Goal: Task Accomplishment & Management: Manage account settings

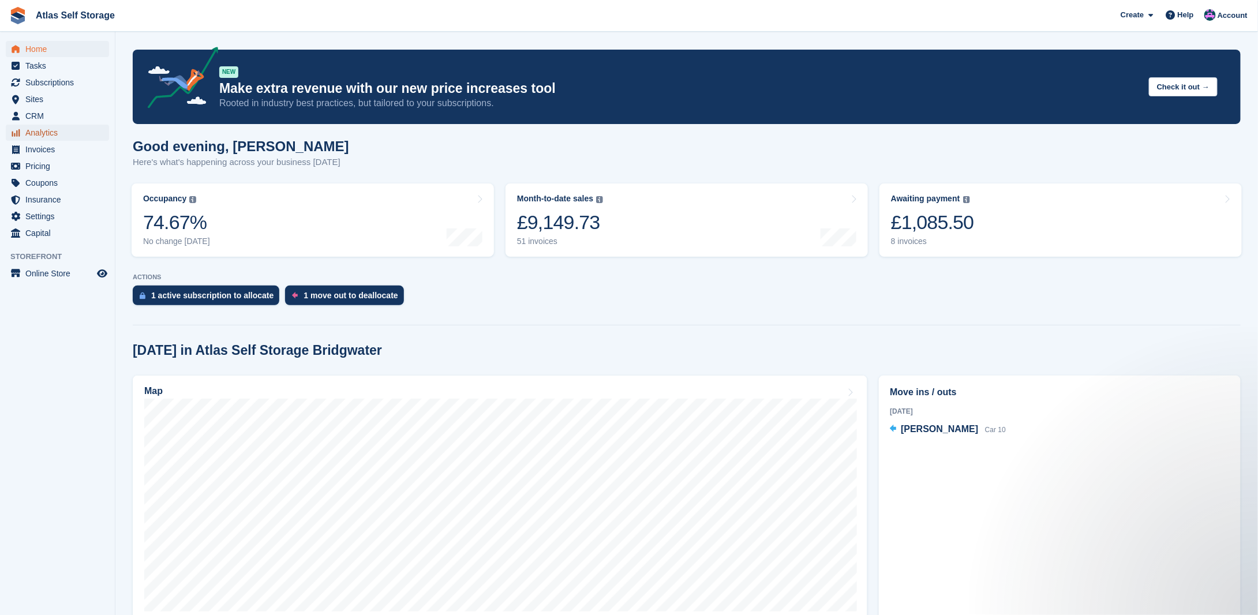
click at [44, 127] on span "Analytics" at bounding box center [59, 133] width 69 height 16
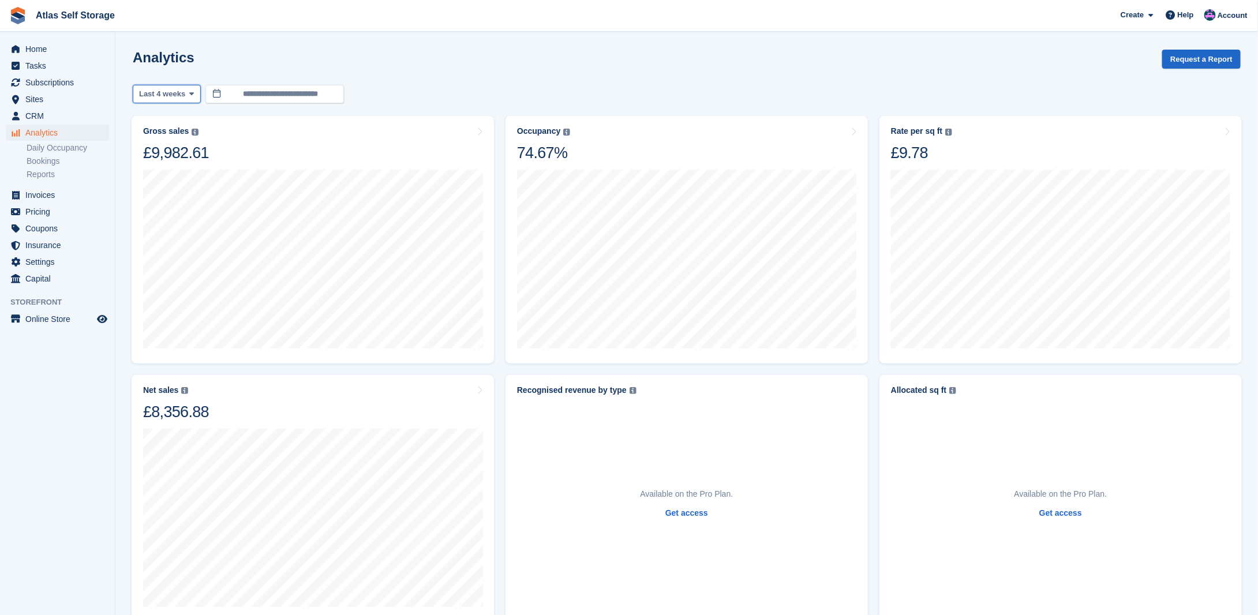
click at [191, 92] on span at bounding box center [191, 93] width 9 height 9
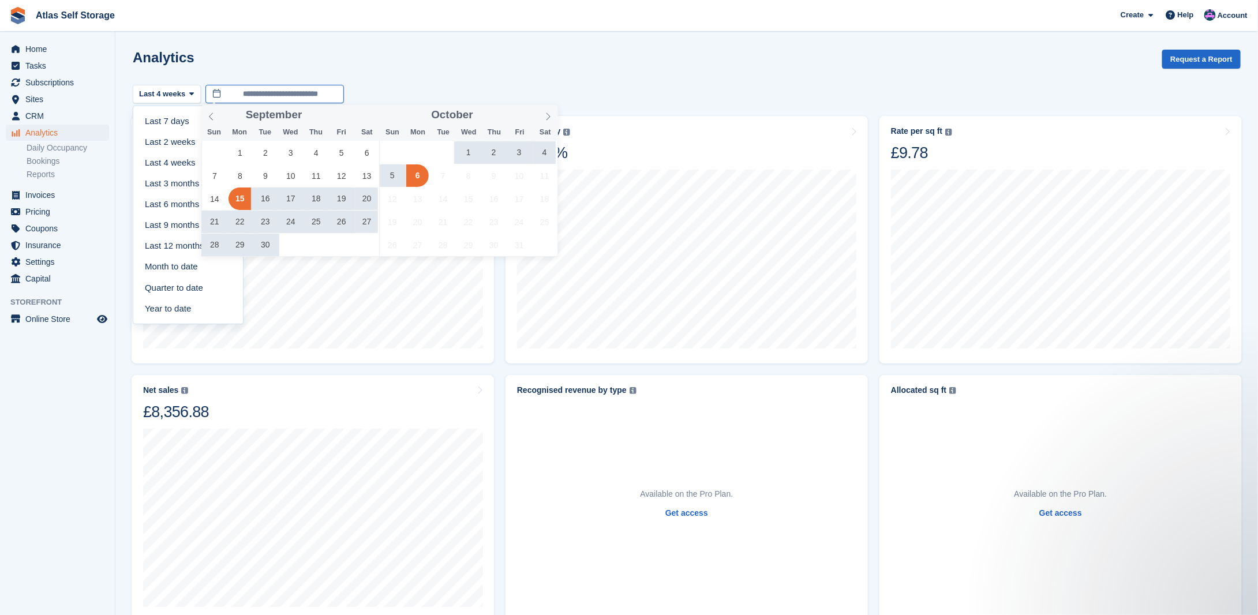
click at [254, 97] on input "**********" at bounding box center [274, 94] width 138 height 19
click at [214, 115] on icon at bounding box center [211, 116] width 8 height 8
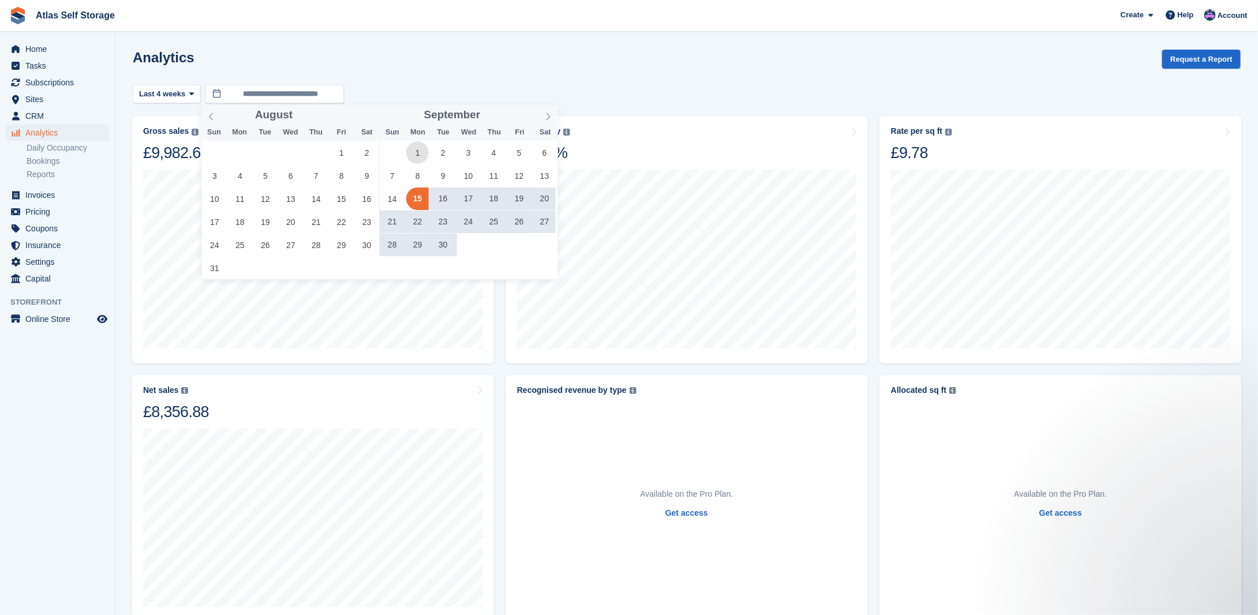
click at [410, 152] on span "1" at bounding box center [417, 152] width 22 height 22
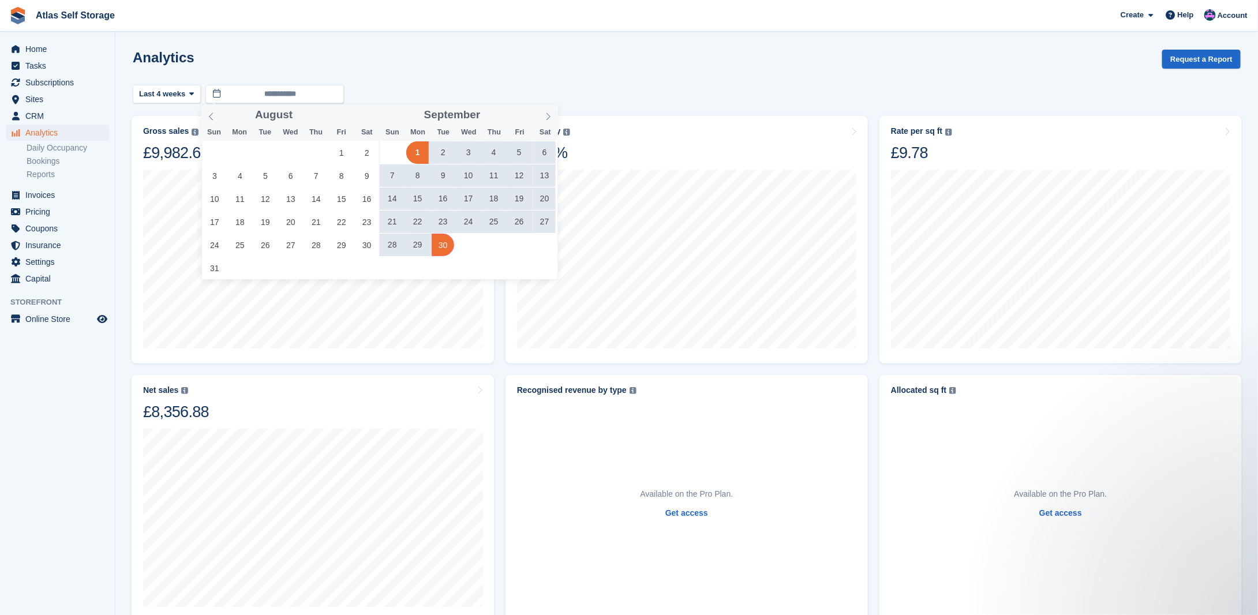
click at [444, 247] on span "30" at bounding box center [442, 245] width 22 height 22
type input "**********"
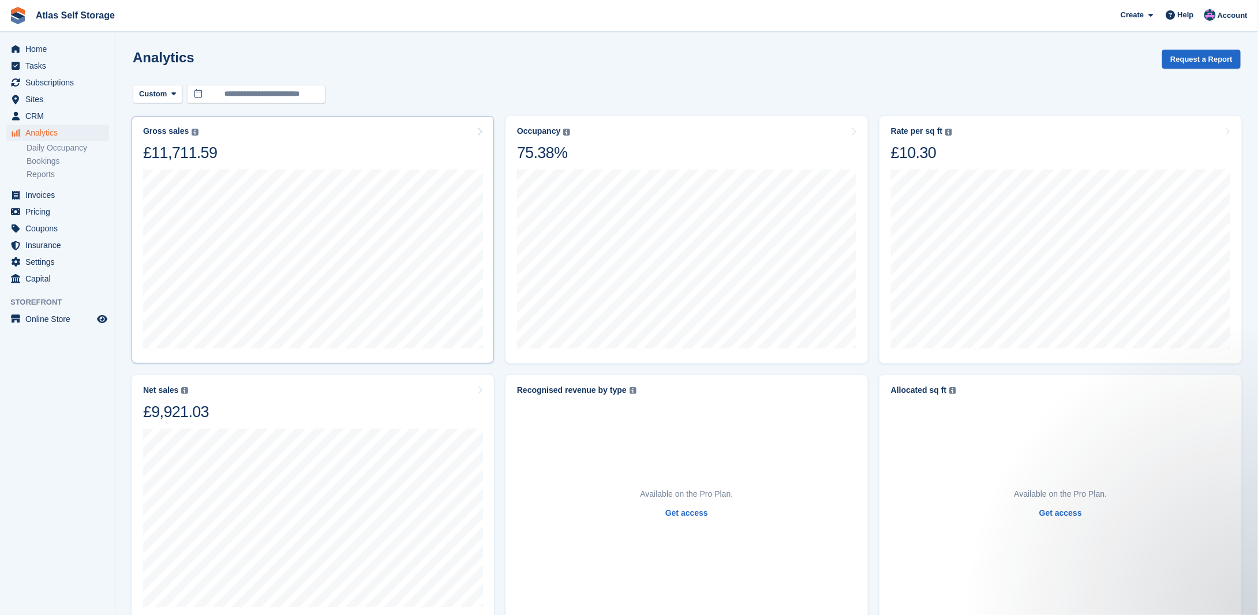
click at [467, 127] on div "Gross sales The sum of all finalised invoices, after discount and including tax…" at bounding box center [312, 144] width 339 height 36
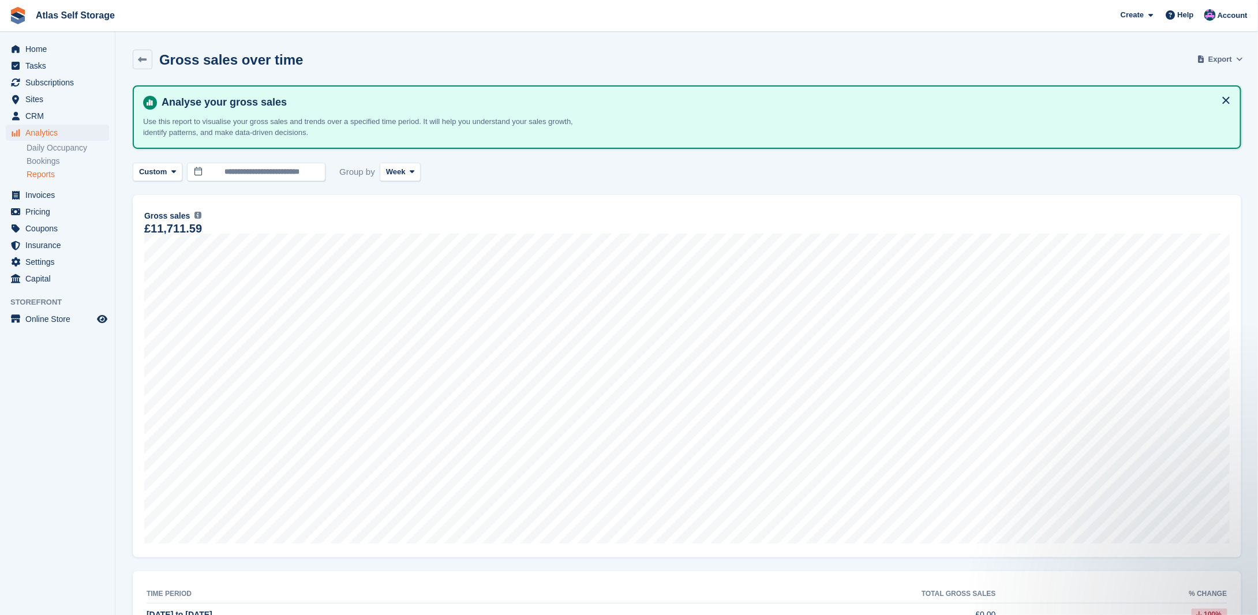
click at [1229, 58] on span "Export" at bounding box center [1220, 60] width 24 height 12
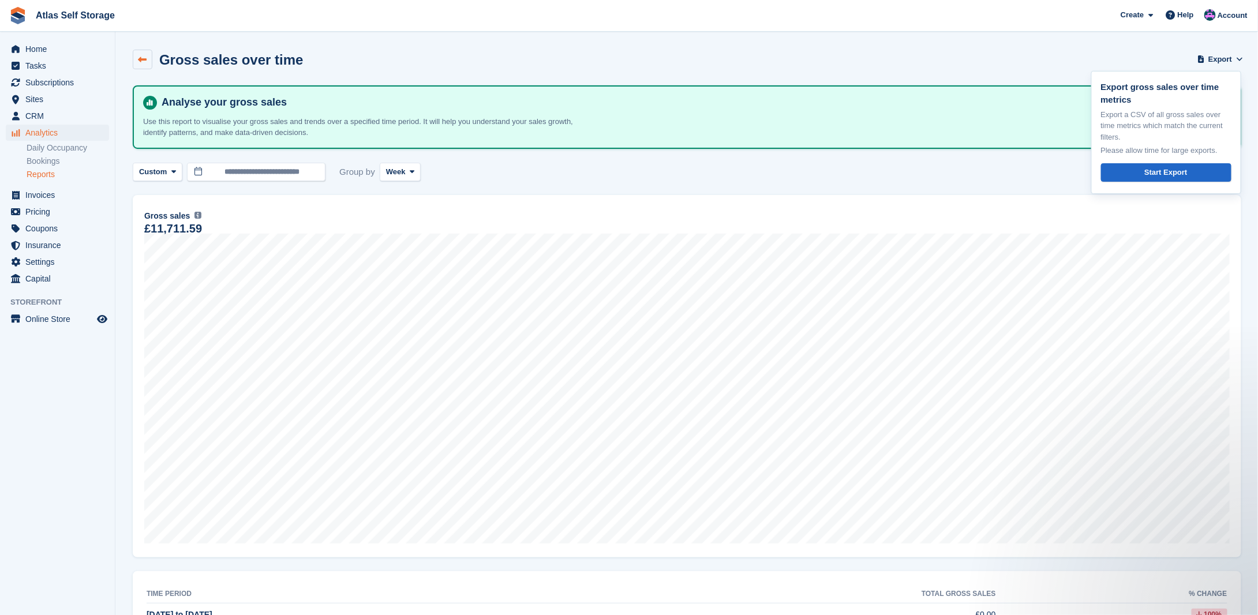
click at [144, 58] on icon at bounding box center [142, 59] width 9 height 9
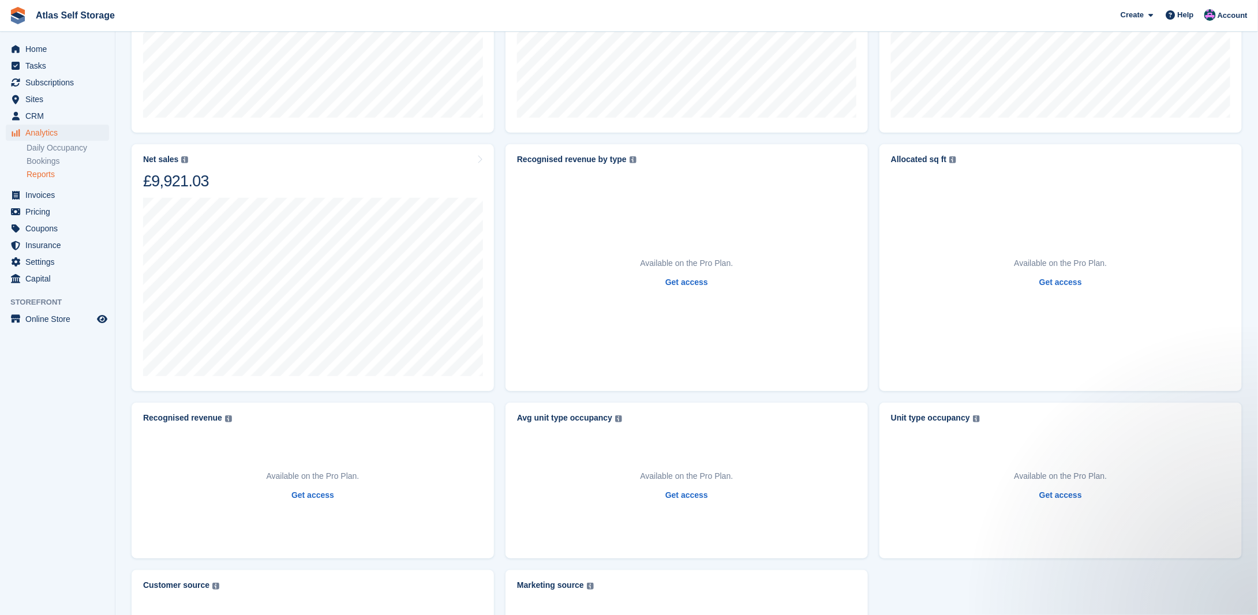
click at [37, 171] on link "Reports" at bounding box center [68, 174] width 82 height 11
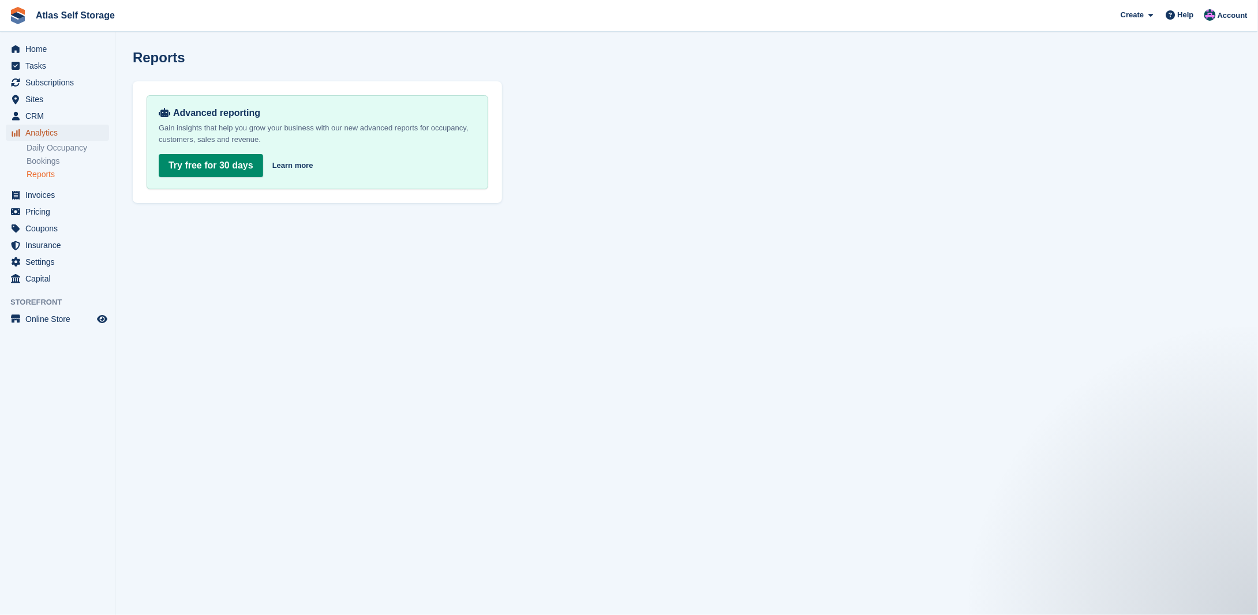
click at [46, 134] on span "Analytics" at bounding box center [59, 133] width 69 height 16
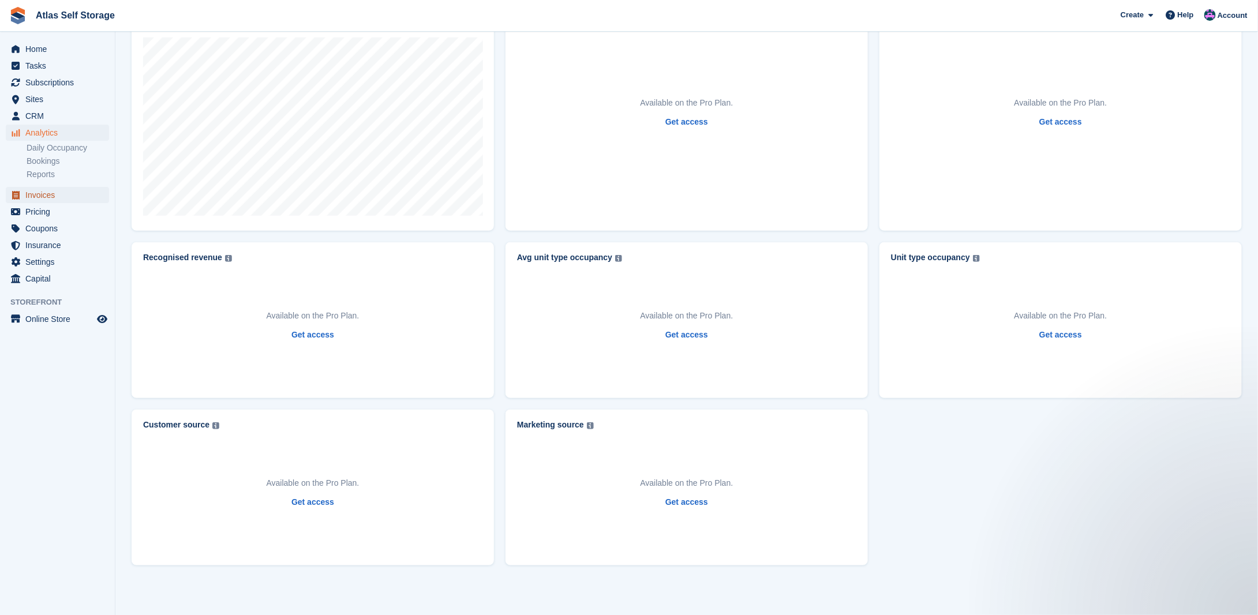
click at [30, 192] on span "Invoices" at bounding box center [59, 195] width 69 height 16
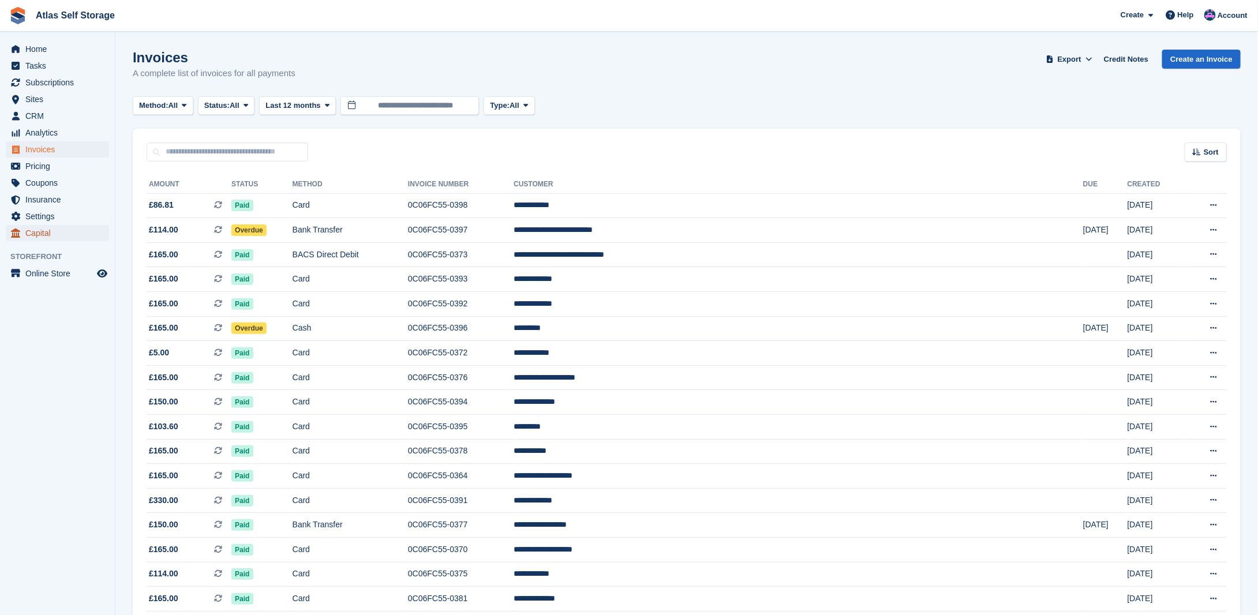
click at [25, 232] on span "Capital" at bounding box center [59, 233] width 69 height 16
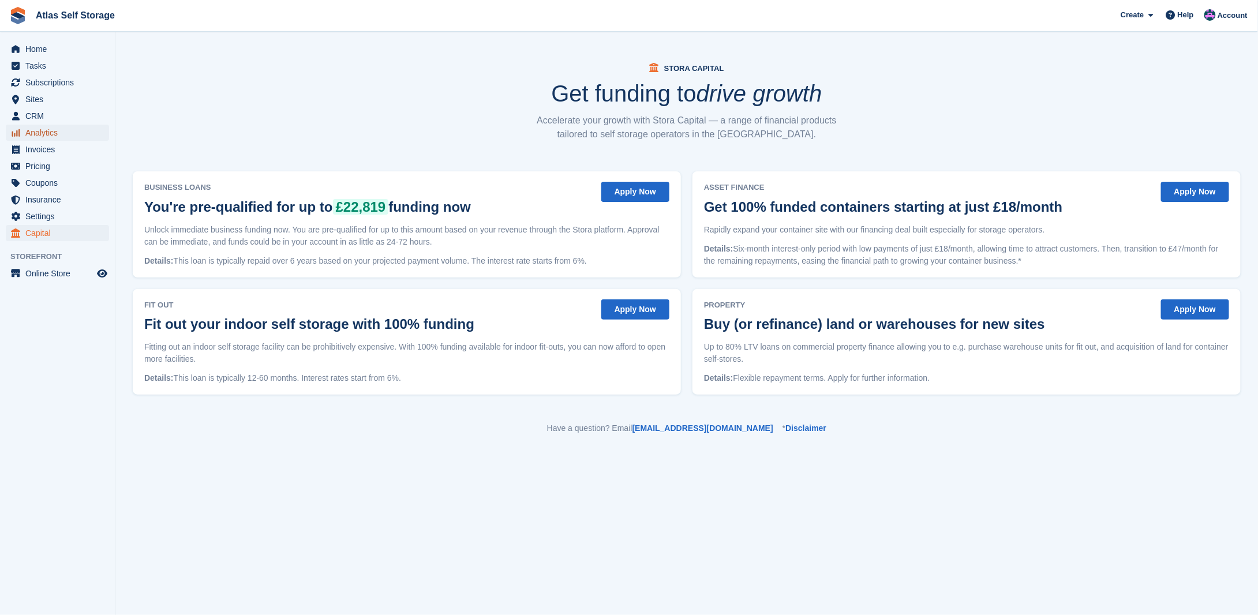
click at [47, 133] on span "Analytics" at bounding box center [59, 133] width 69 height 16
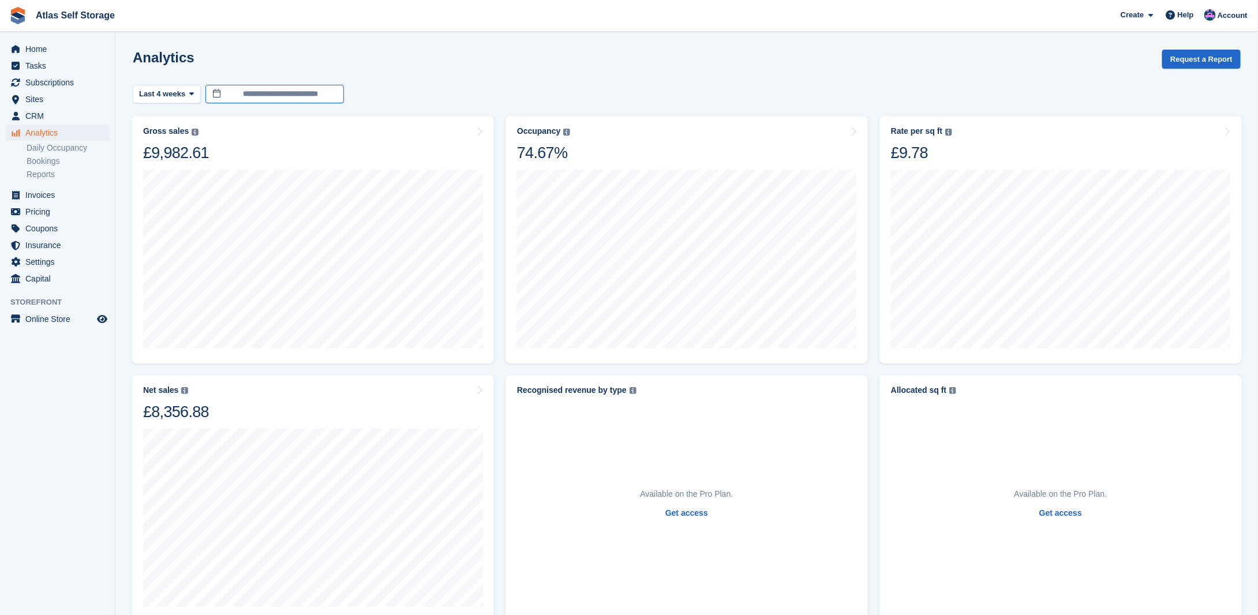
click at [254, 88] on input "**********" at bounding box center [274, 94] width 138 height 19
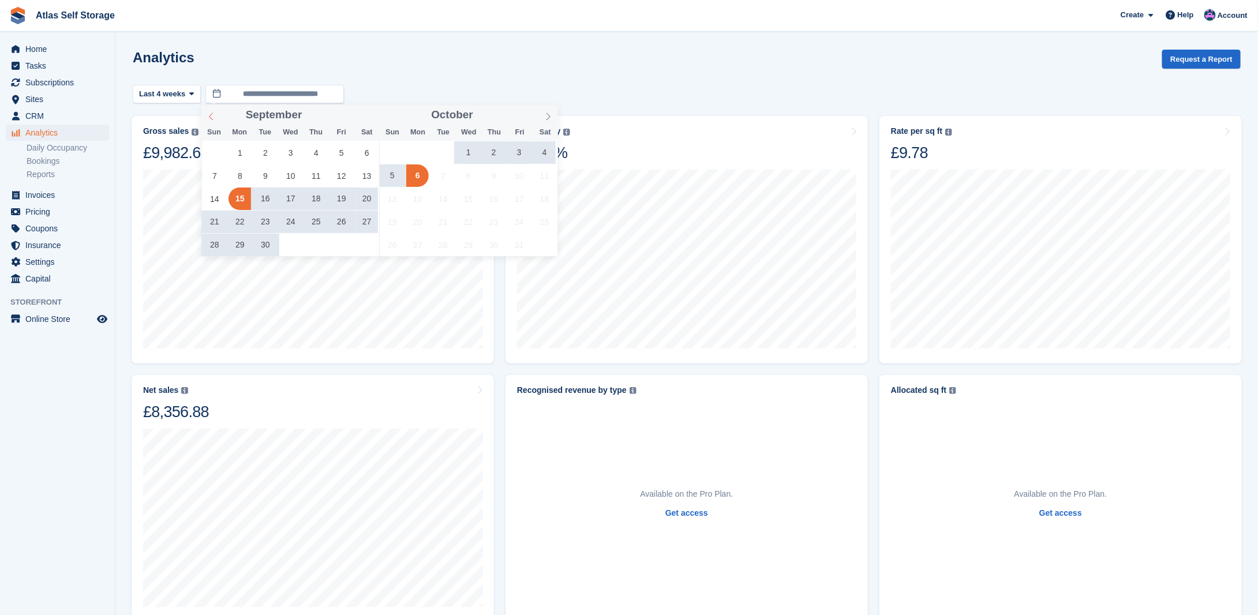
click at [214, 111] on span at bounding box center [211, 115] width 20 height 20
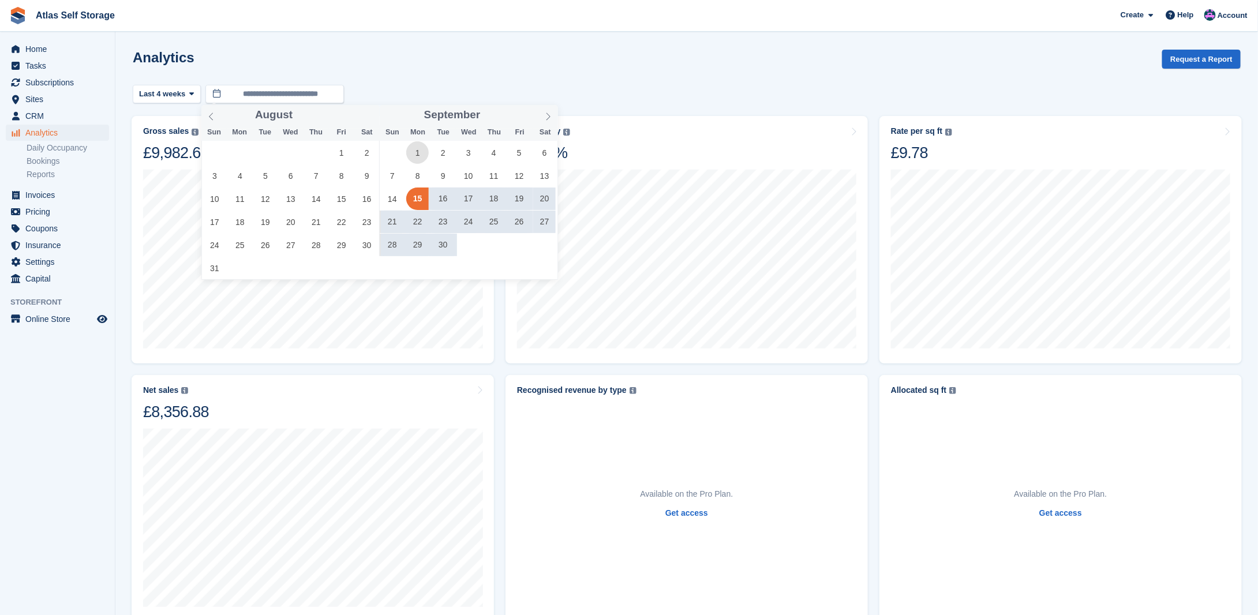
click at [425, 157] on span "1" at bounding box center [417, 152] width 22 height 22
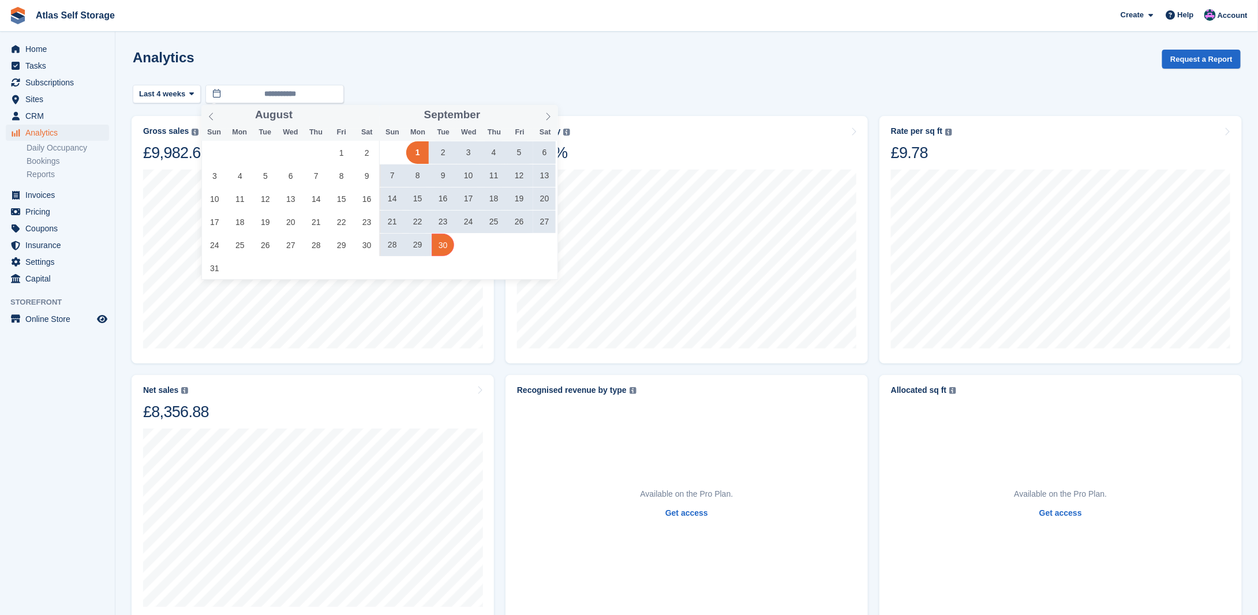
click at [448, 246] on span "30" at bounding box center [442, 245] width 22 height 22
type input "**********"
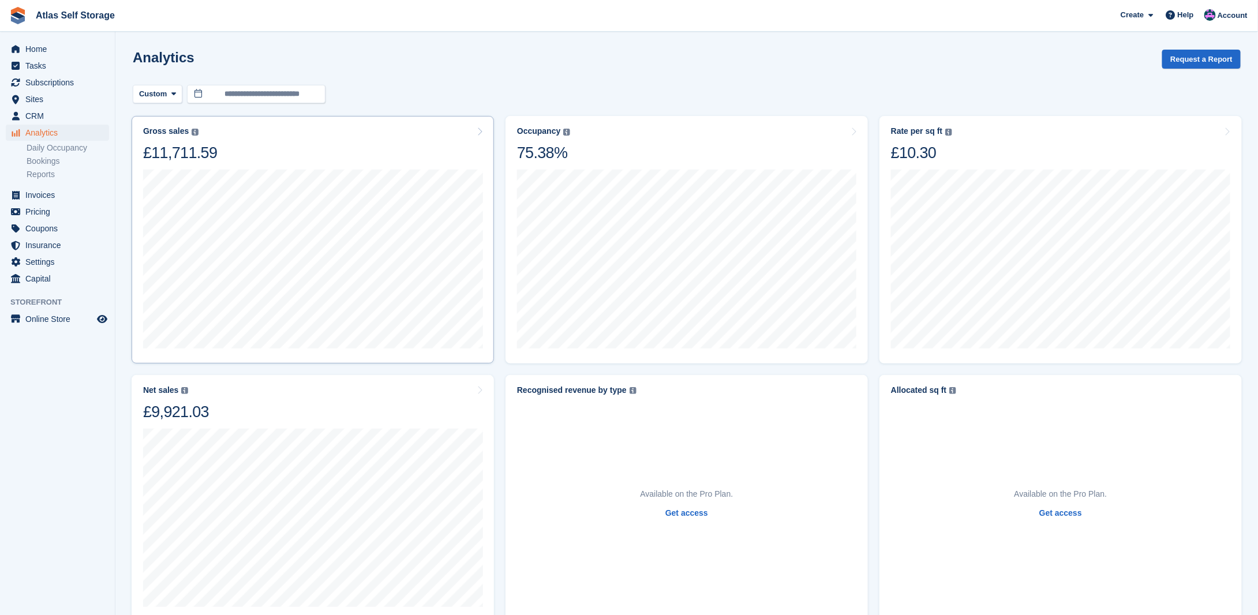
click at [478, 132] on icon at bounding box center [479, 131] width 6 height 9
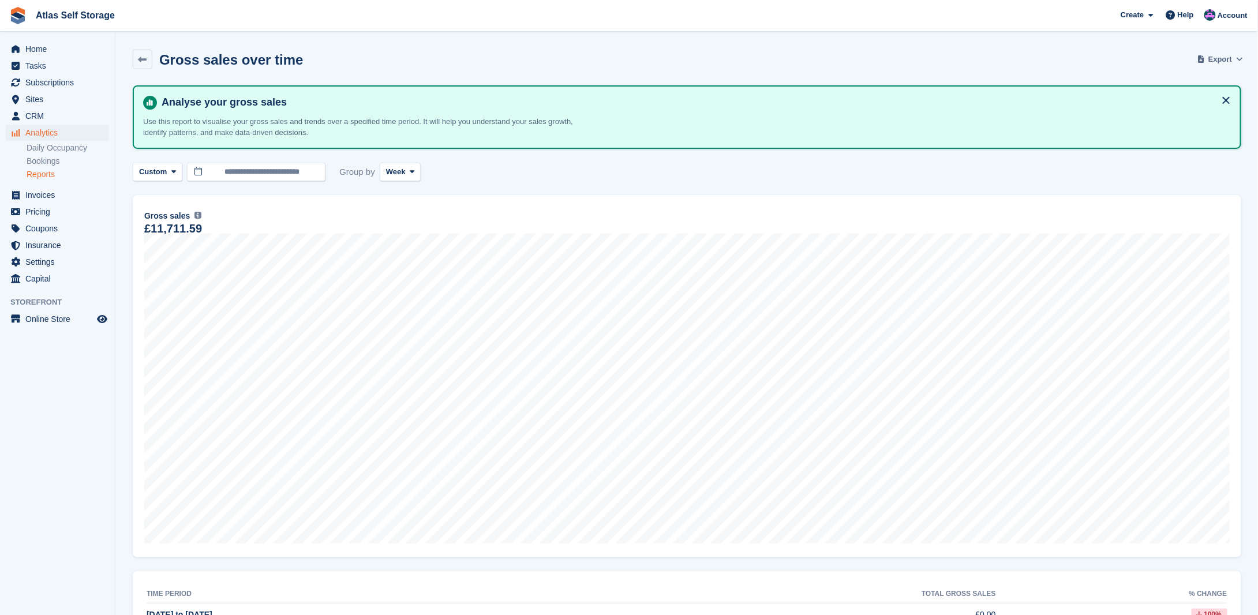
click at [1226, 57] on span "Export" at bounding box center [1220, 60] width 24 height 12
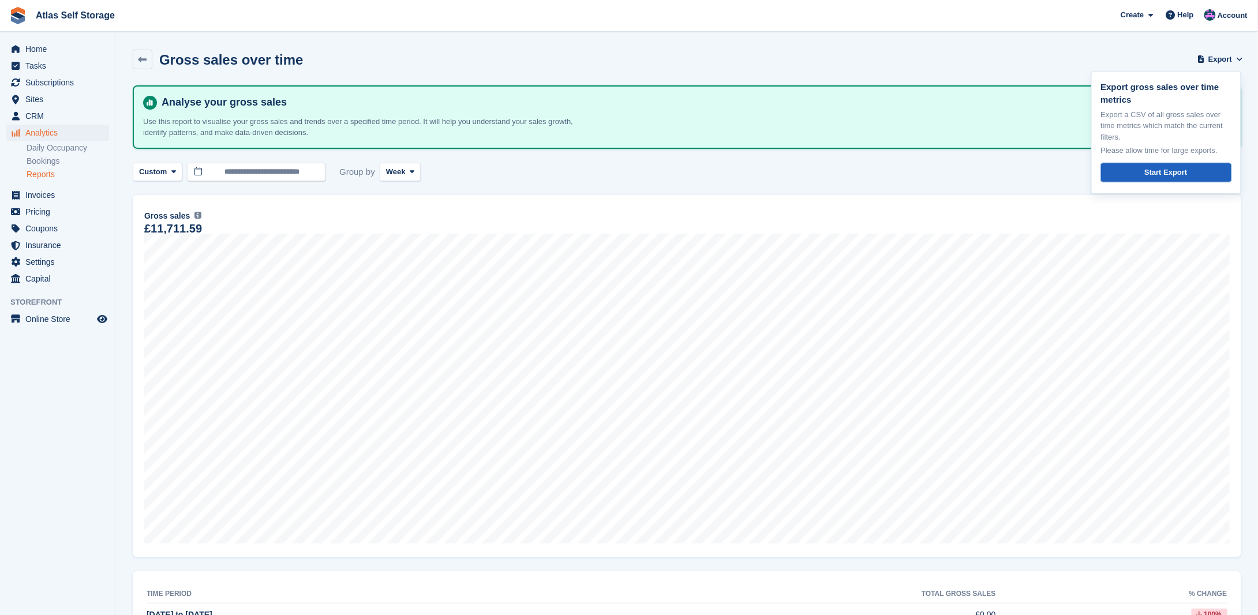
click at [1172, 174] on div "Start Export" at bounding box center [1165, 173] width 43 height 12
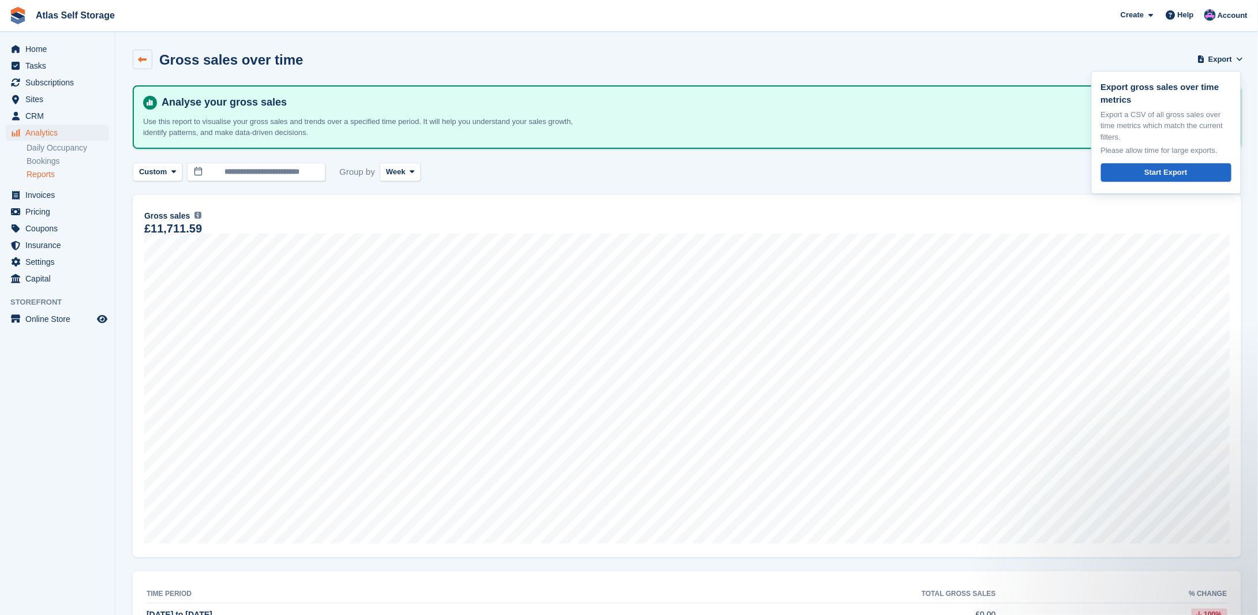
click at [142, 58] on icon at bounding box center [142, 59] width 9 height 9
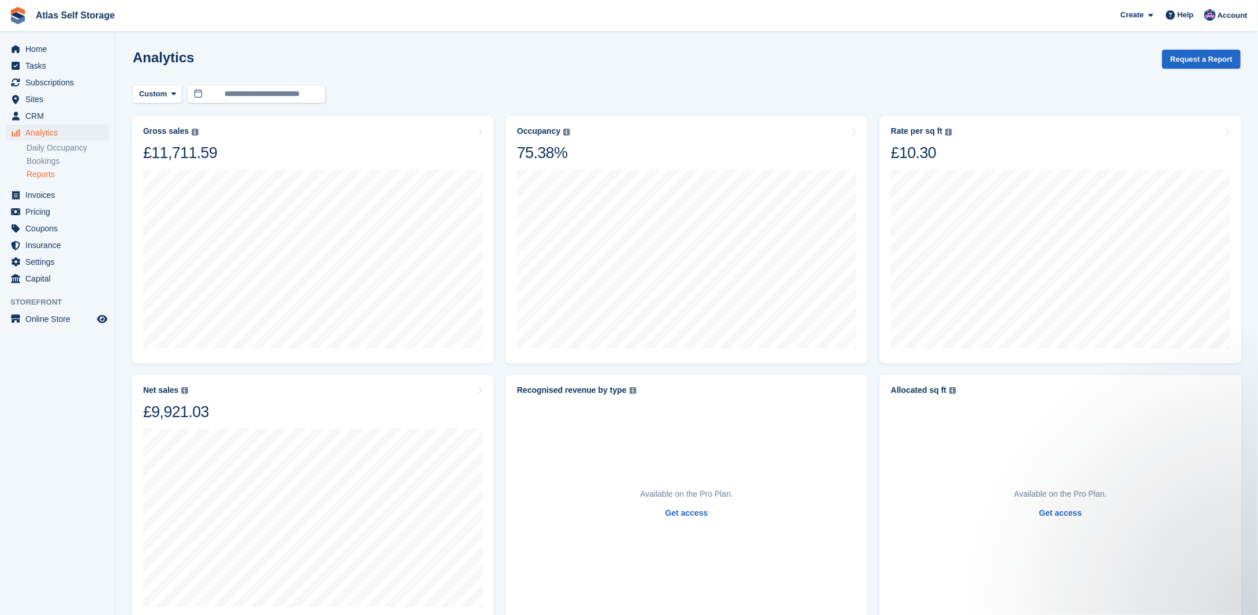
click at [31, 172] on link "Reports" at bounding box center [68, 174] width 82 height 11
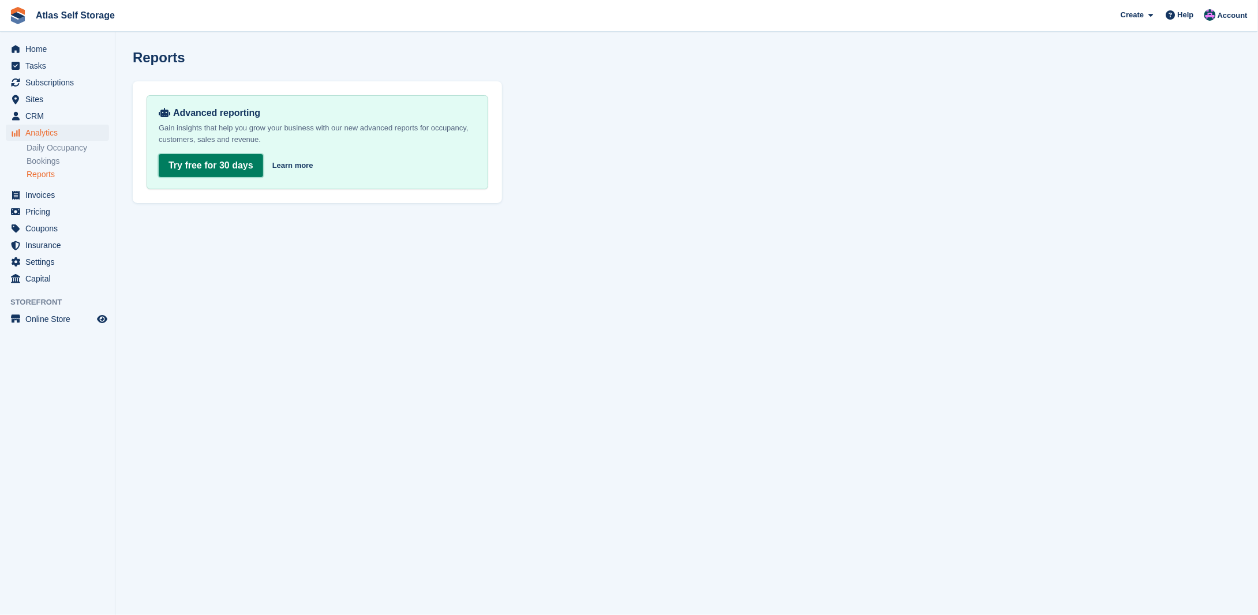
click at [238, 162] on link "Try free for 30 days" at bounding box center [211, 165] width 104 height 23
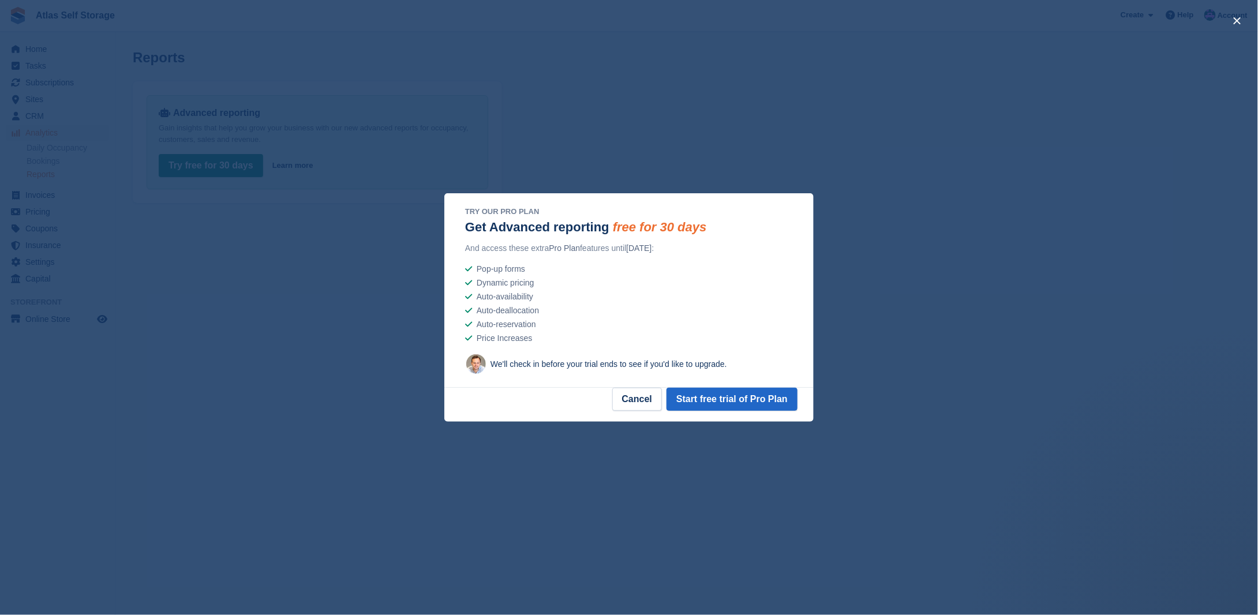
click at [637, 411] on footer "Cancel Start free trial of Pro Plan" at bounding box center [628, 405] width 369 height 34
click at [642, 397] on button "Cancel" at bounding box center [637, 399] width 50 height 23
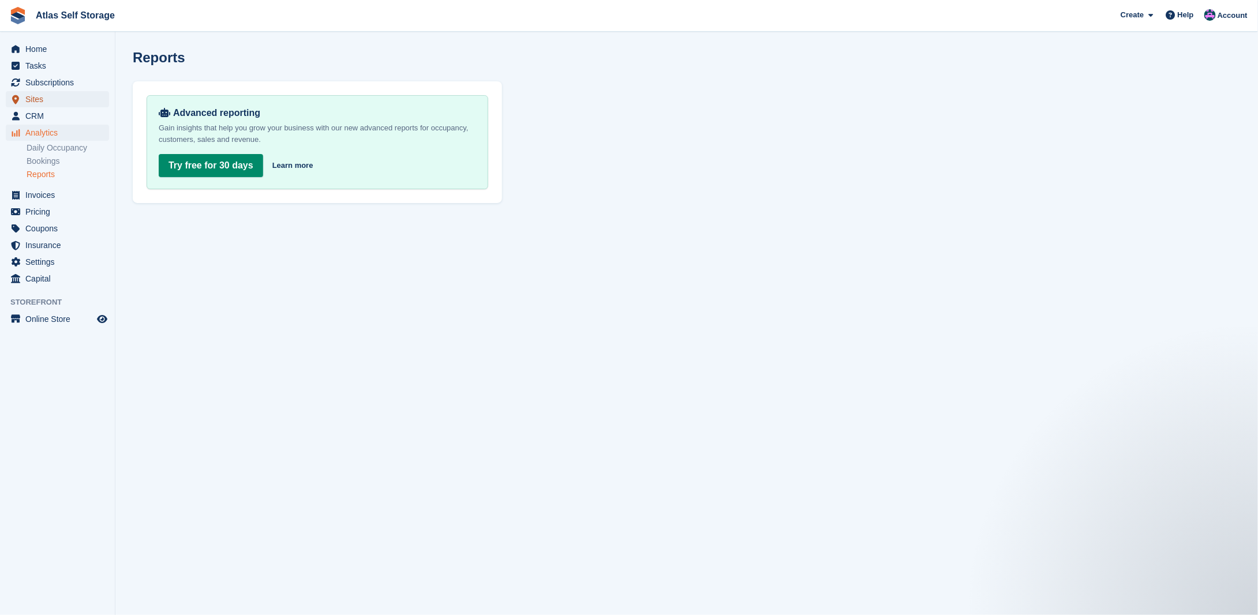
click at [35, 100] on span "Sites" at bounding box center [59, 99] width 69 height 16
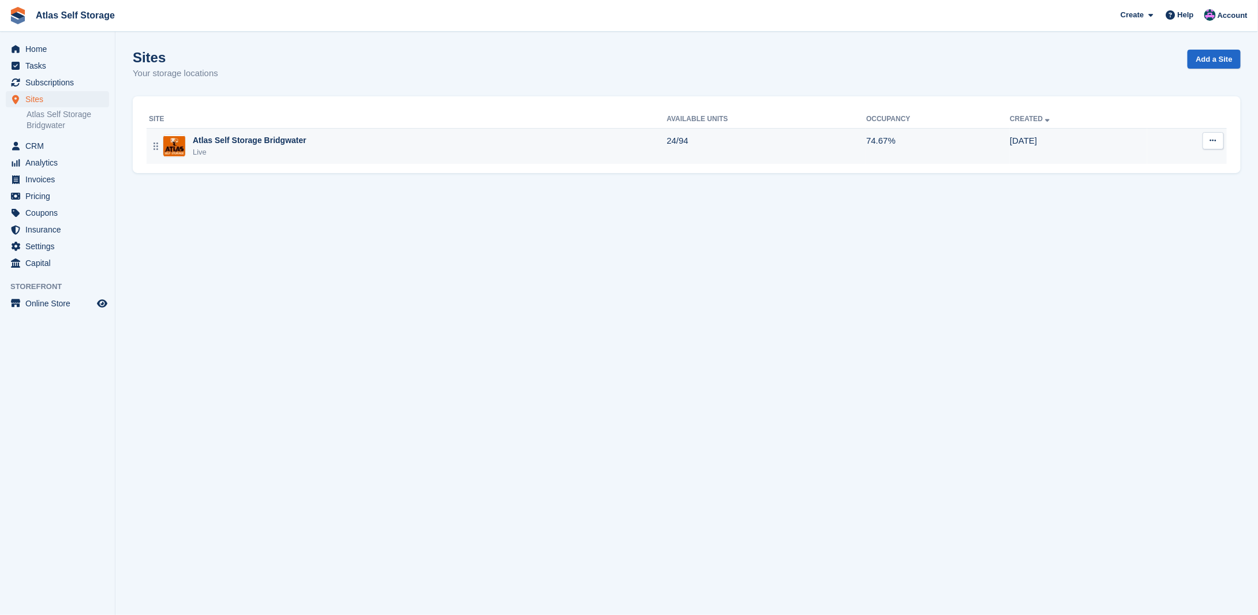
click at [247, 142] on div "Atlas Self Storage Bridgwater" at bounding box center [250, 140] width 114 height 12
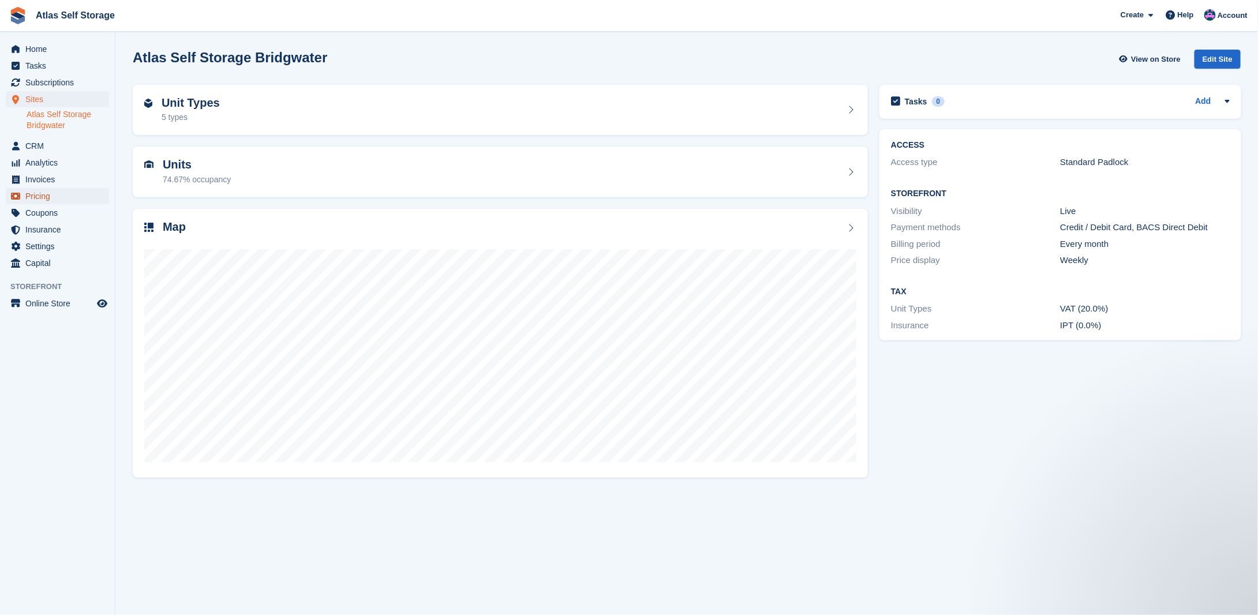
click at [38, 196] on span "Pricing" at bounding box center [59, 196] width 69 height 16
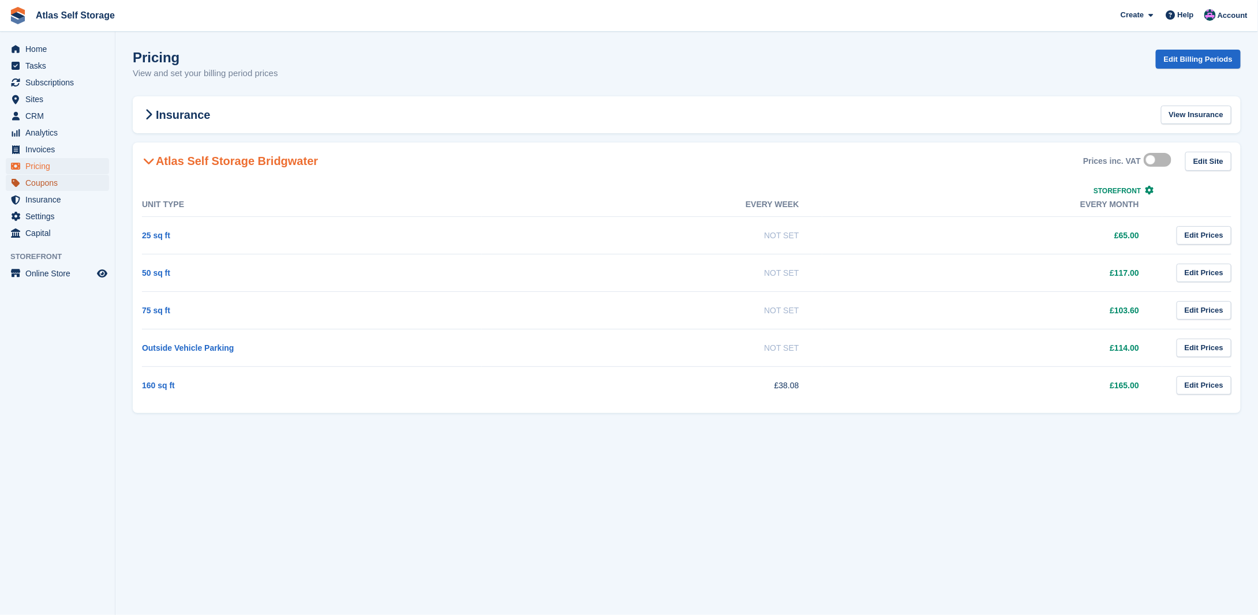
click at [39, 188] on span "Coupons" at bounding box center [59, 183] width 69 height 16
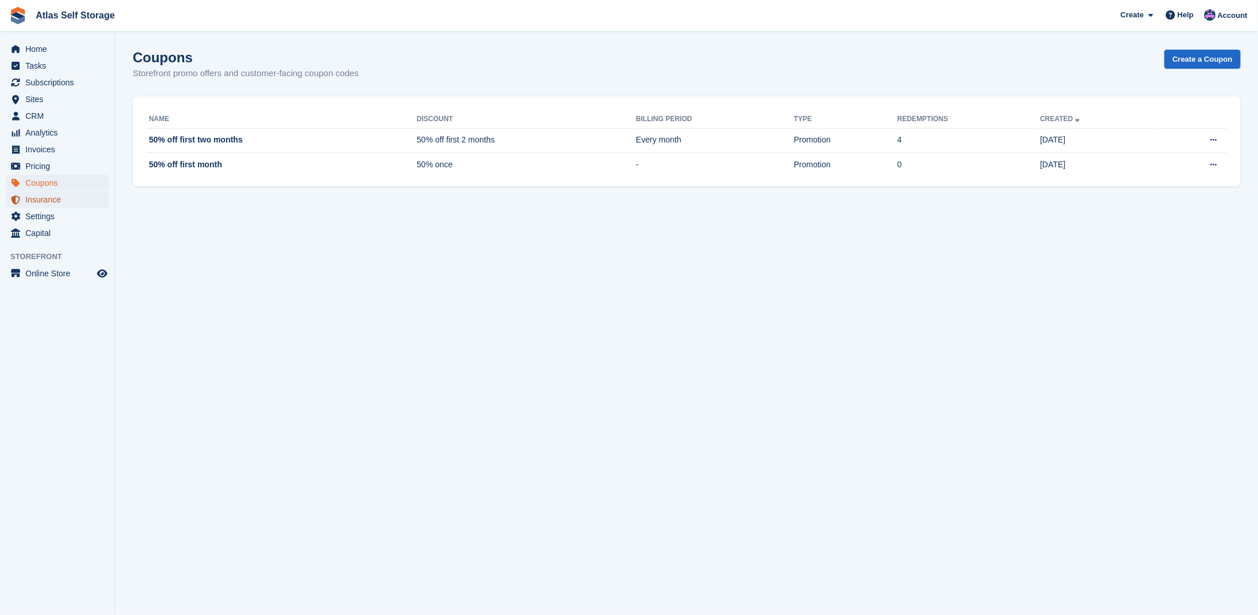
click at [40, 195] on span "Insurance" at bounding box center [59, 200] width 69 height 16
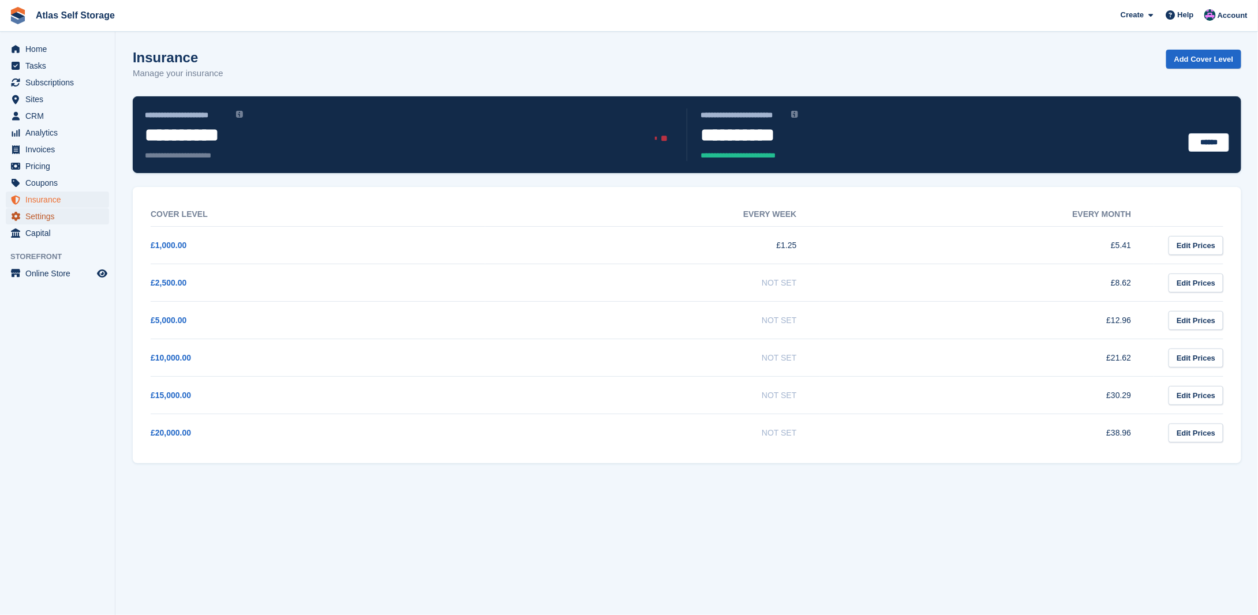
click at [44, 211] on span "Settings" at bounding box center [59, 216] width 69 height 16
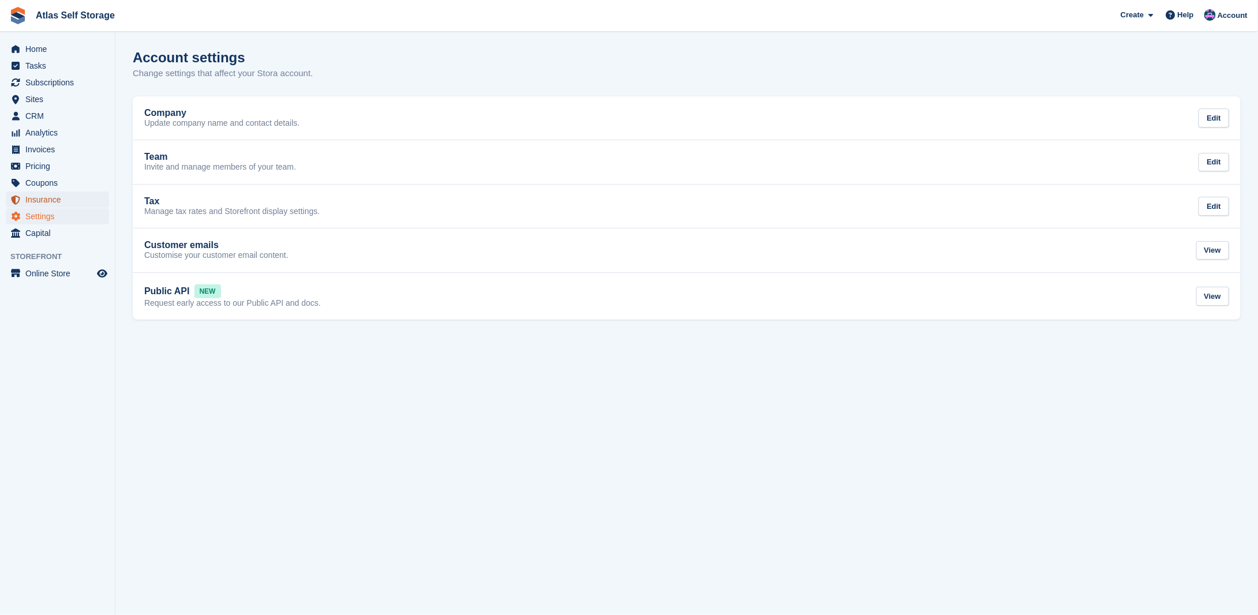
click at [40, 198] on span "Insurance" at bounding box center [59, 200] width 69 height 16
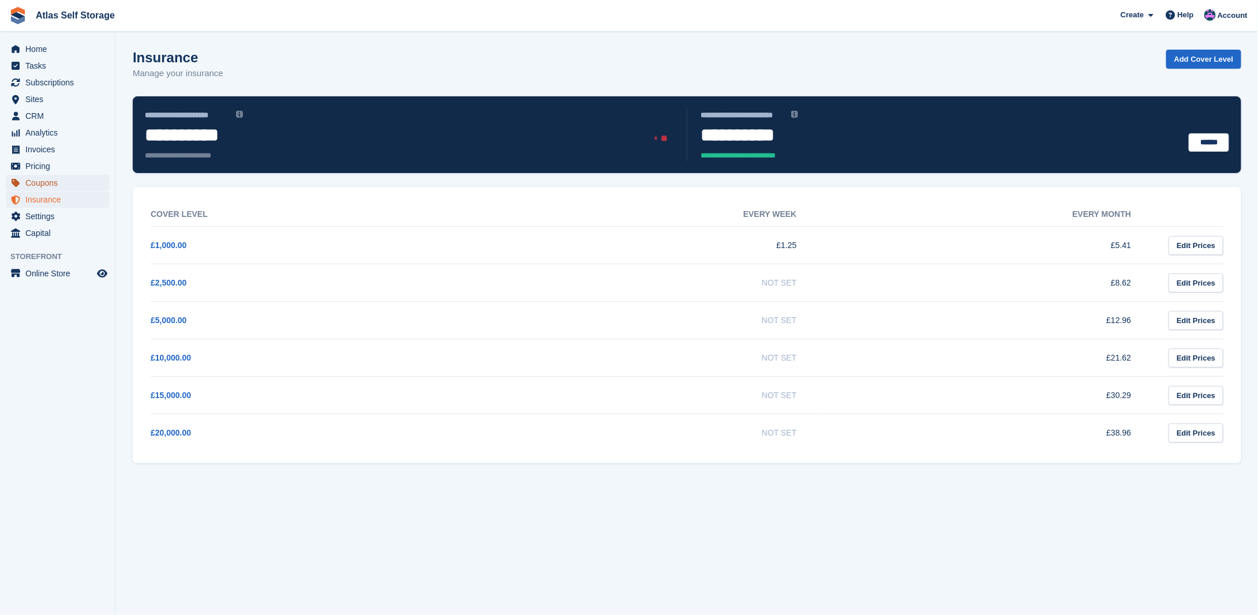
click at [47, 181] on span "Coupons" at bounding box center [59, 183] width 69 height 16
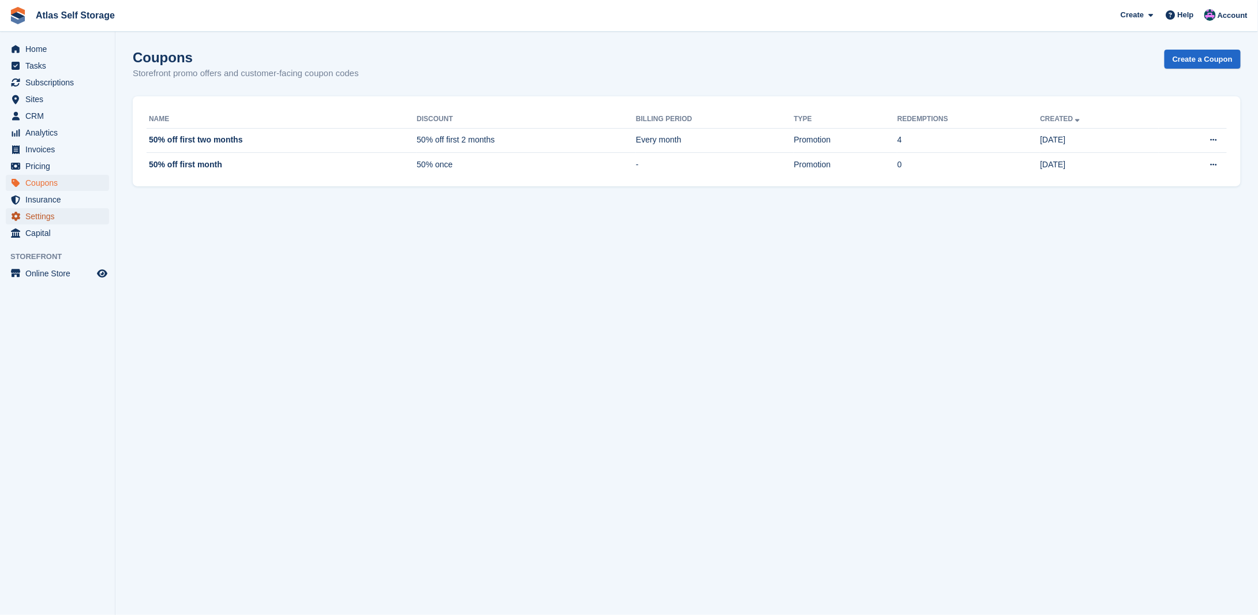
click at [43, 214] on span "Settings" at bounding box center [59, 216] width 69 height 16
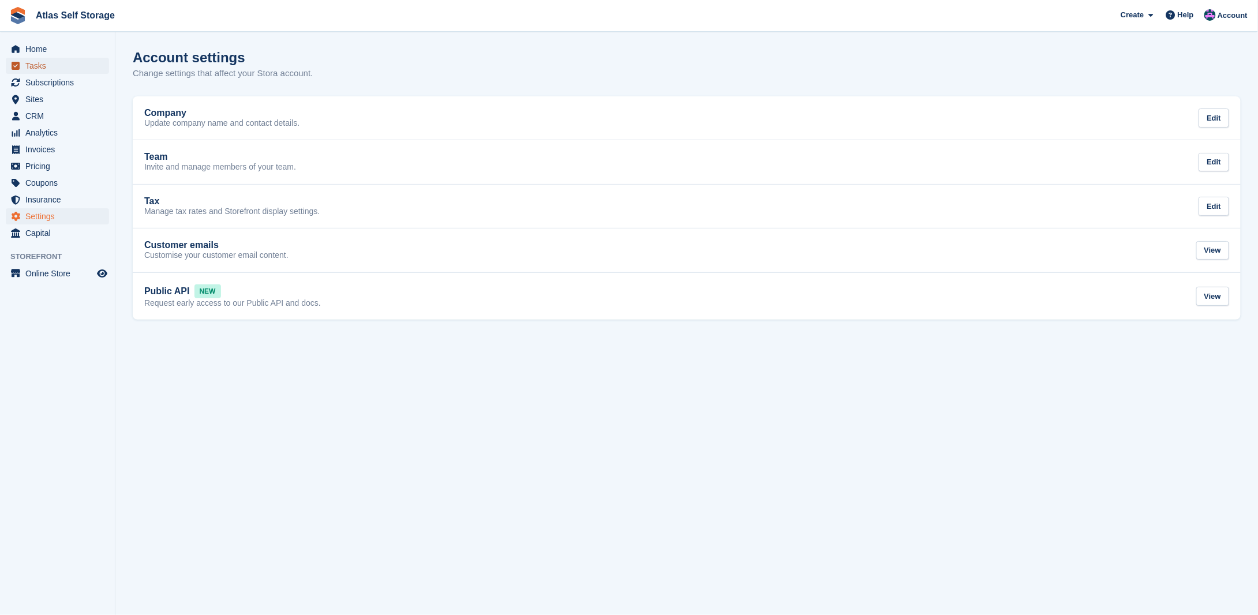
click at [37, 65] on span "Tasks" at bounding box center [59, 66] width 69 height 16
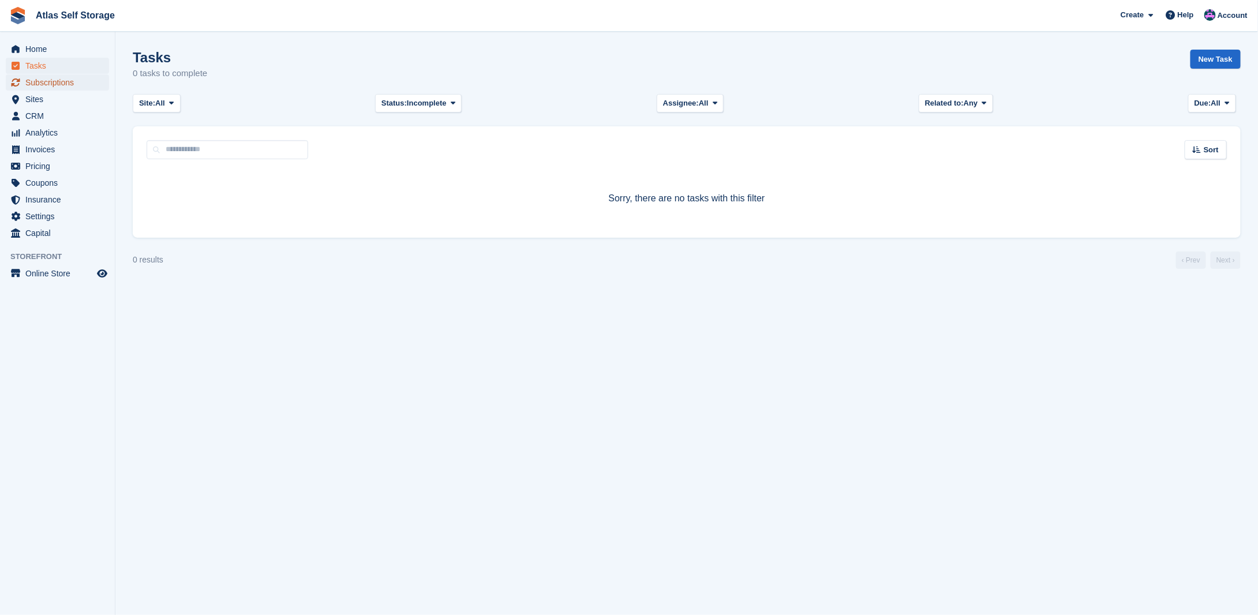
click at [40, 80] on span "Subscriptions" at bounding box center [59, 82] width 69 height 16
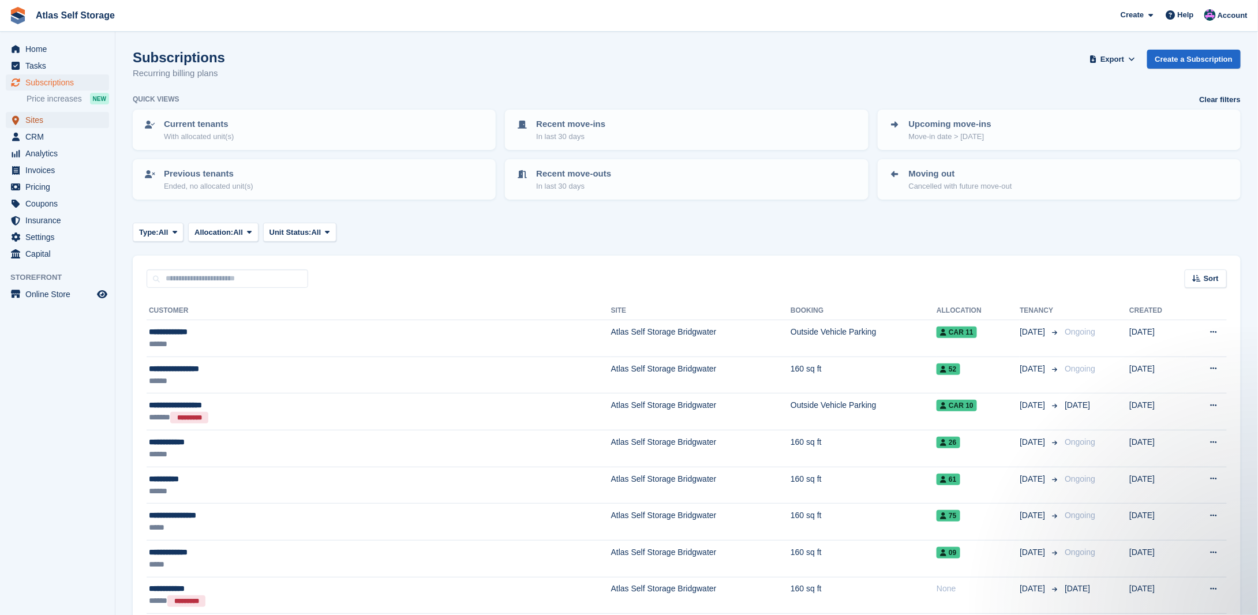
click at [44, 115] on span "Sites" at bounding box center [59, 120] width 69 height 16
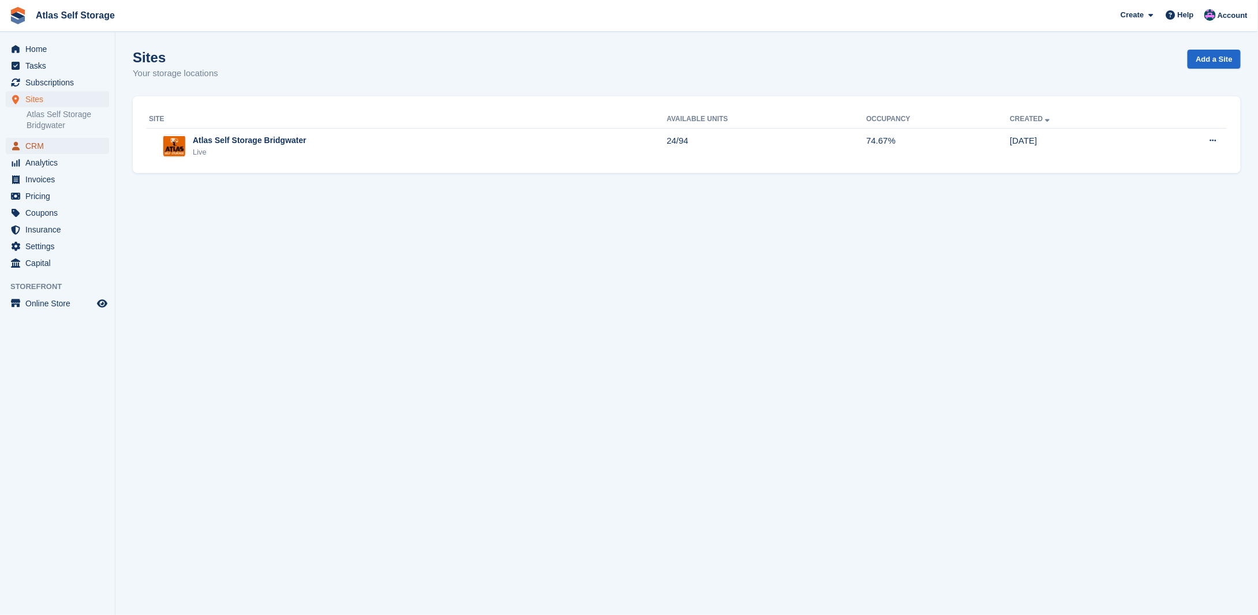
click at [44, 142] on span "CRM" at bounding box center [59, 146] width 69 height 16
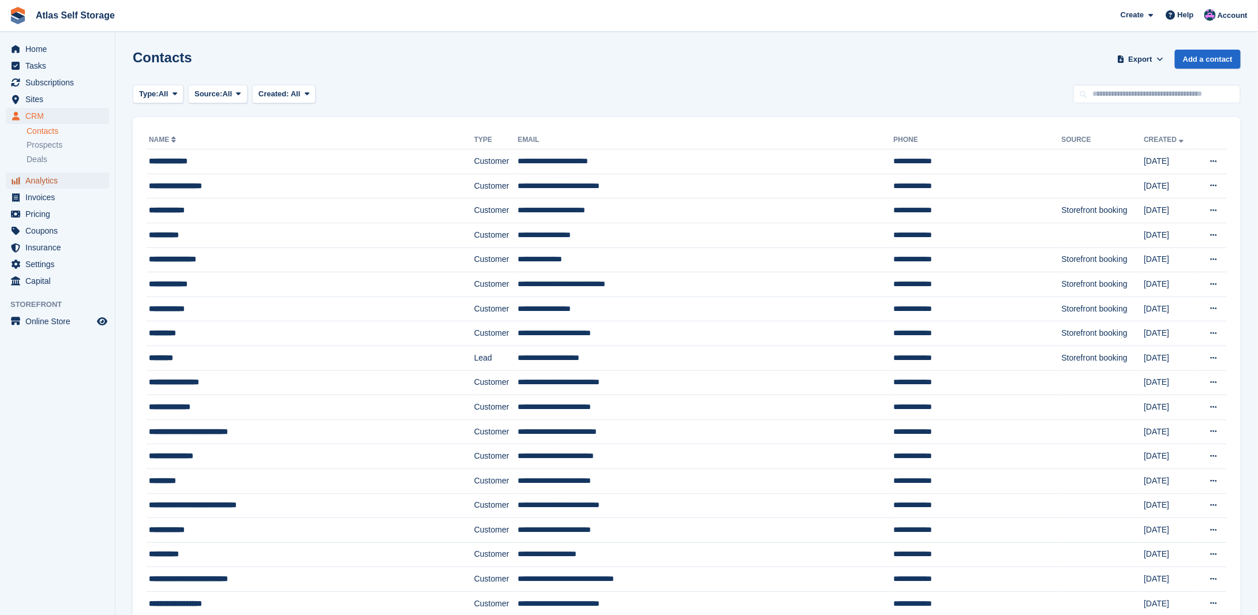
click at [44, 185] on span "Analytics" at bounding box center [59, 180] width 69 height 16
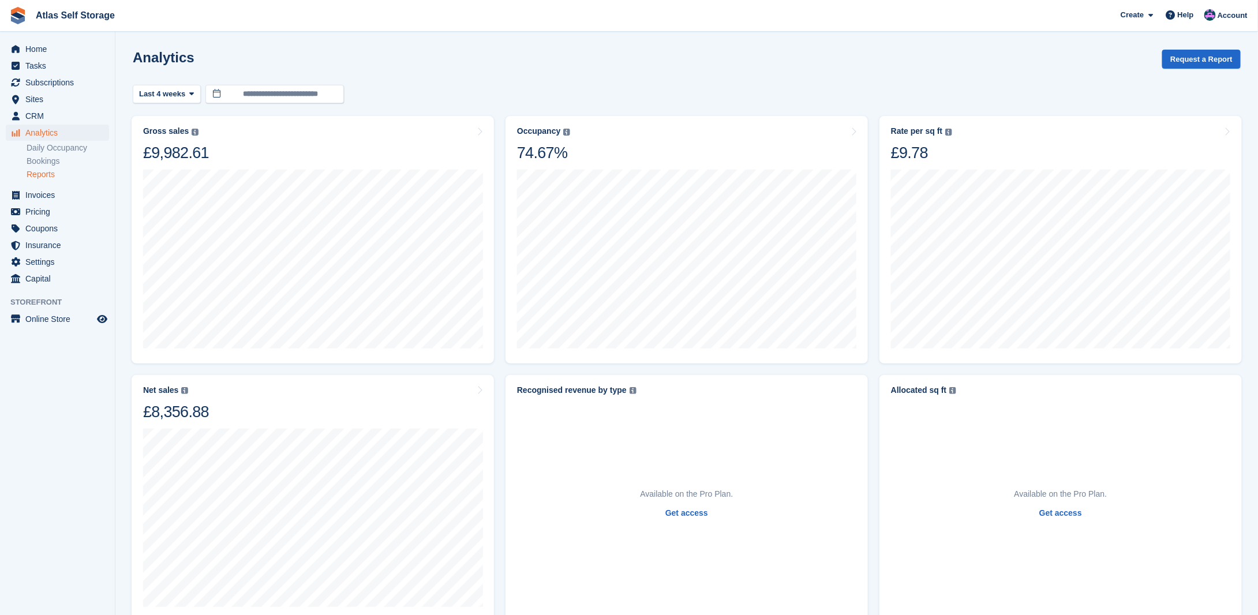
click at [36, 170] on link "Reports" at bounding box center [68, 174] width 82 height 11
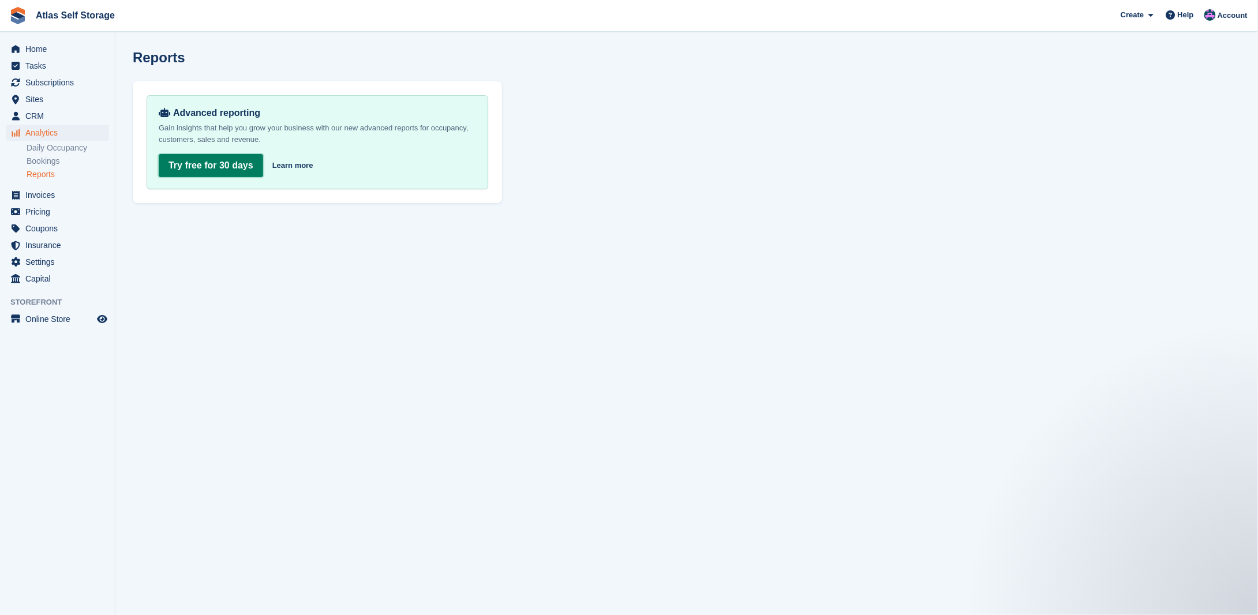
click at [209, 164] on link "Try free for 30 days" at bounding box center [211, 165] width 104 height 23
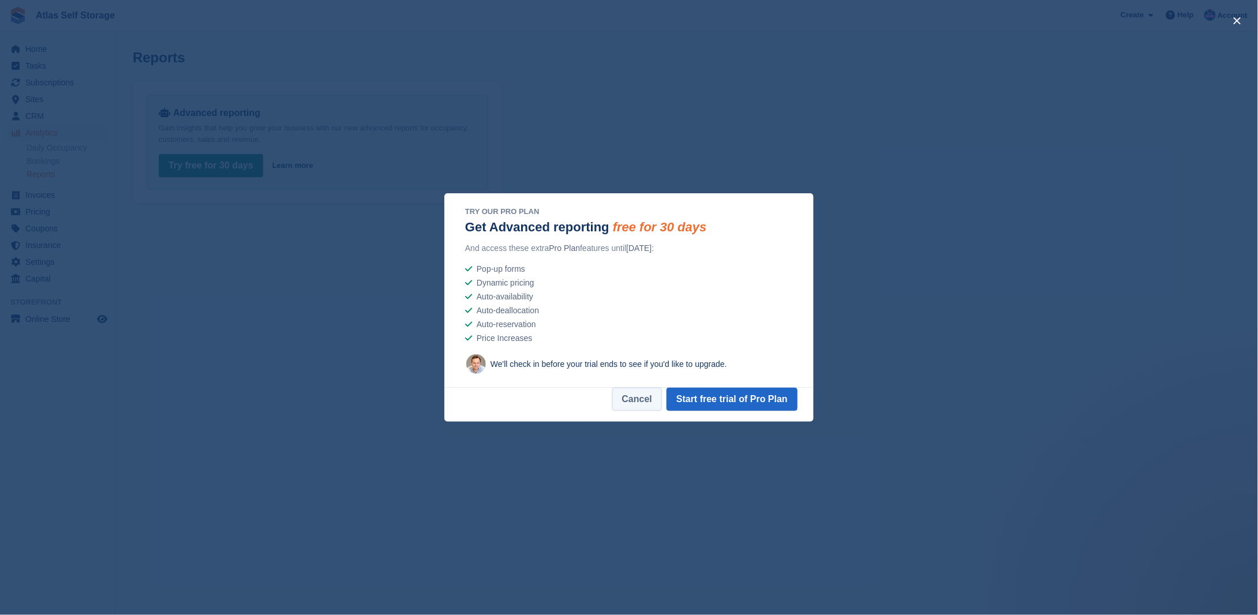
click at [644, 399] on button "Cancel" at bounding box center [637, 399] width 50 height 23
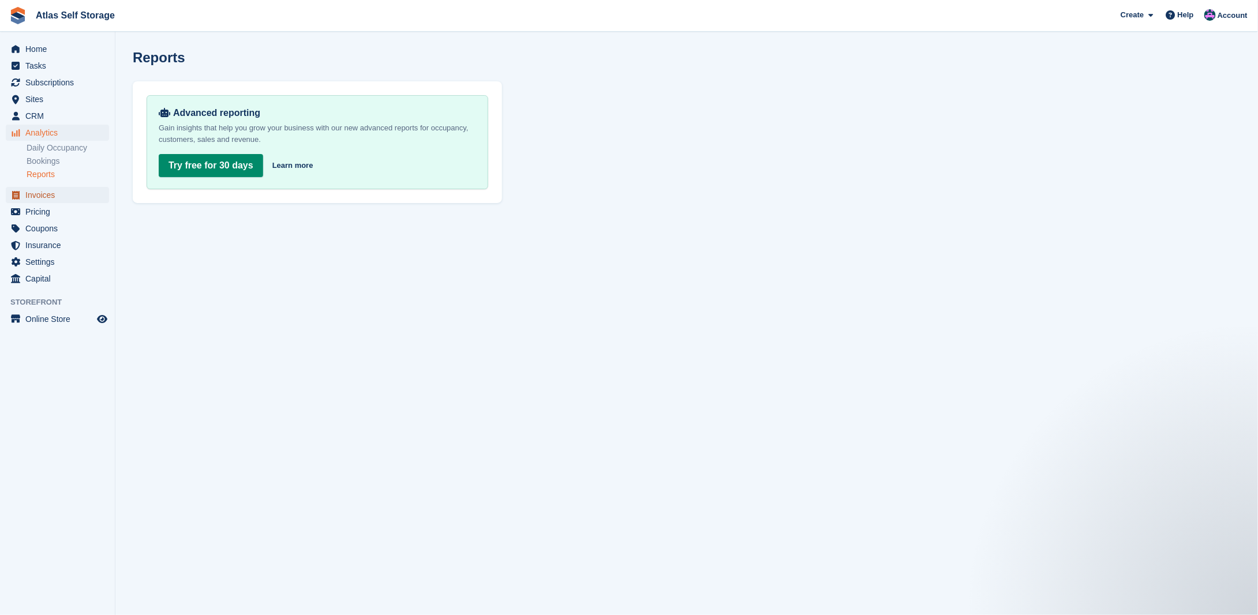
click at [59, 198] on span "Invoices" at bounding box center [59, 195] width 69 height 16
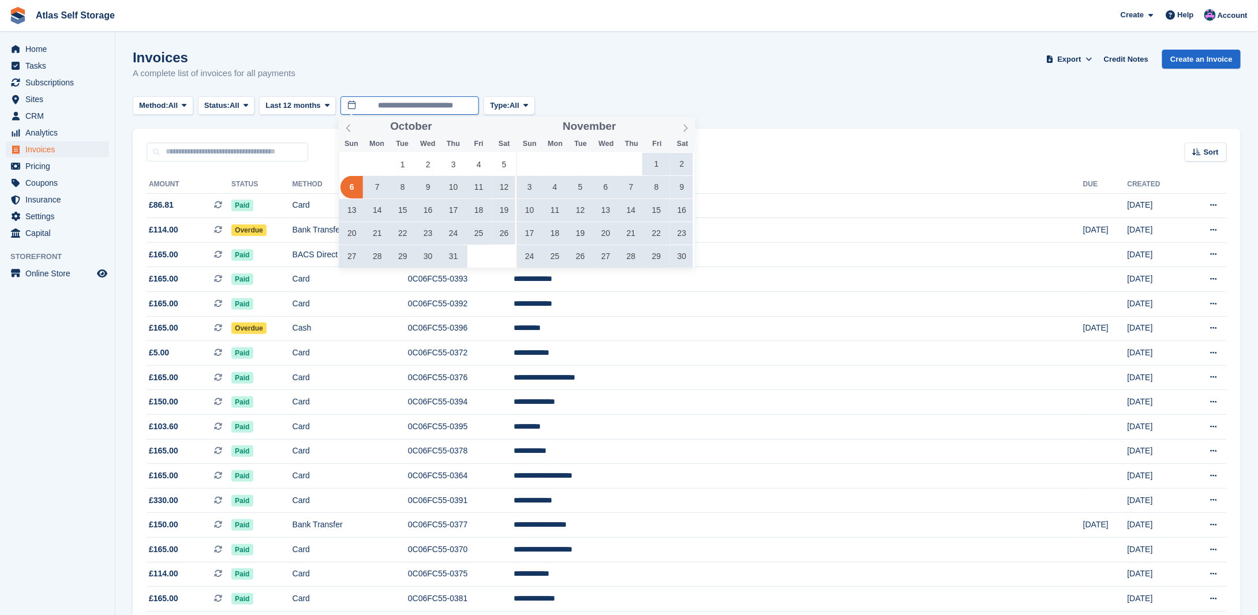
click at [431, 105] on input "**********" at bounding box center [409, 105] width 138 height 19
click at [346, 129] on icon at bounding box center [348, 128] width 8 height 8
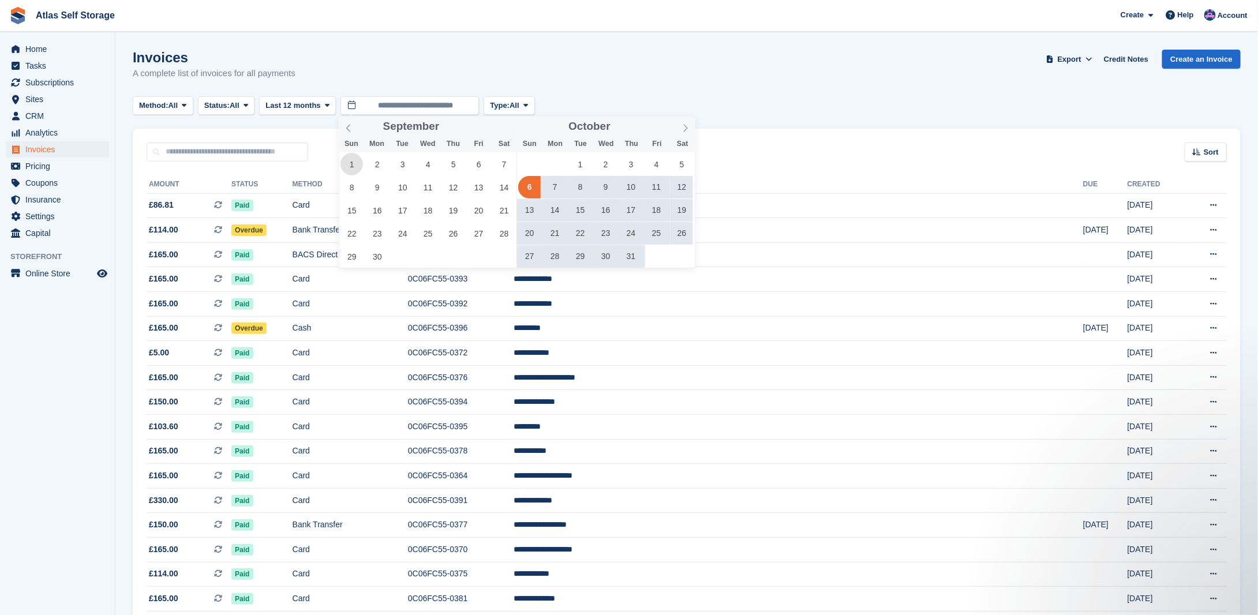
click at [354, 160] on span "1" at bounding box center [351, 164] width 22 height 22
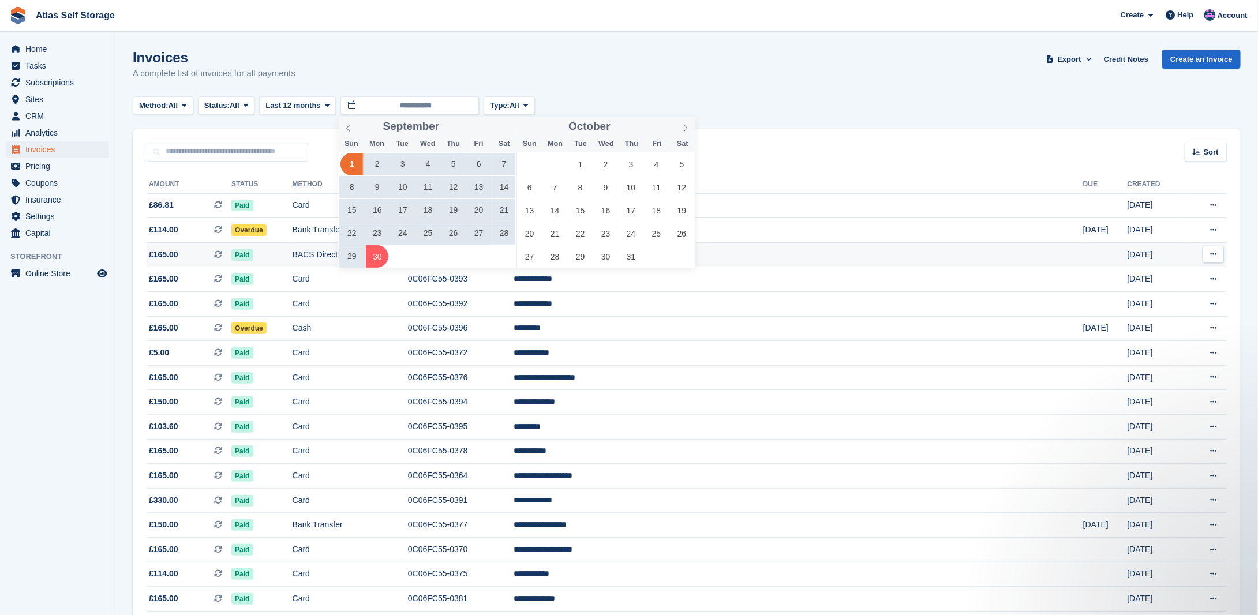
click at [379, 247] on span "30" at bounding box center [377, 256] width 22 height 22
type input "**********"
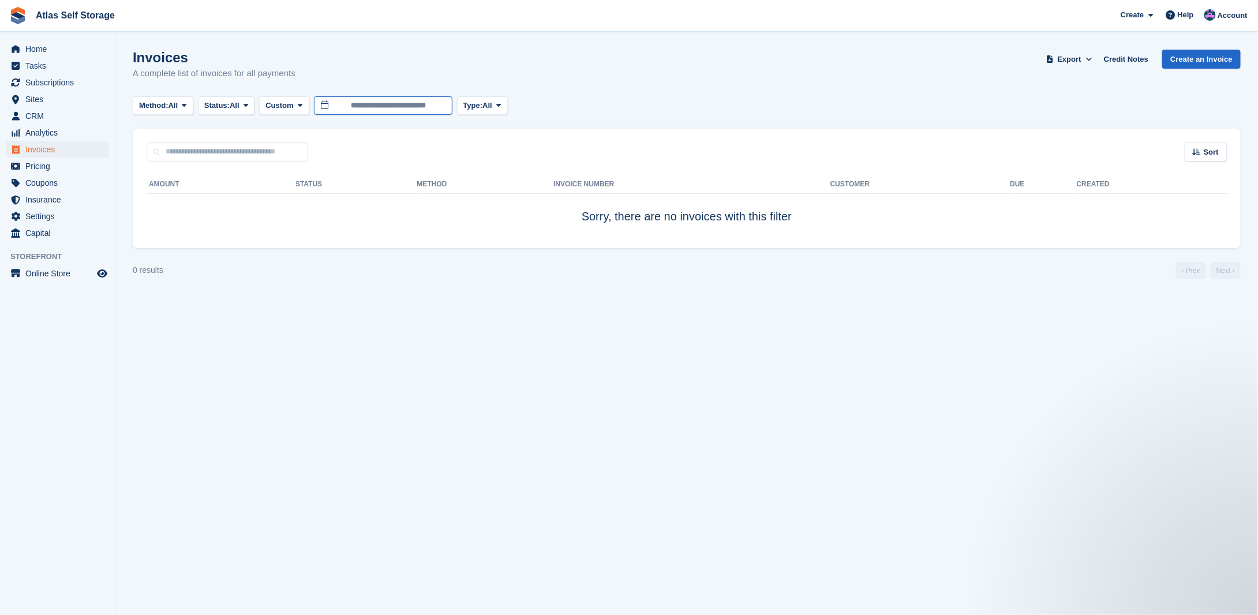
click at [420, 103] on input "**********" at bounding box center [383, 105] width 138 height 19
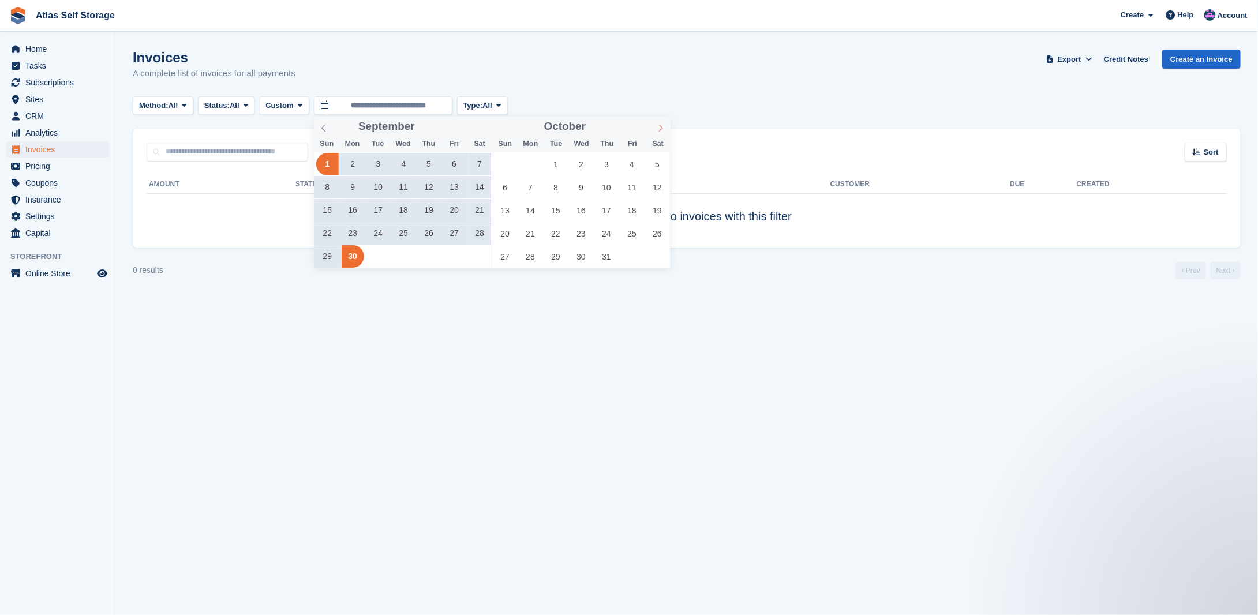
click at [660, 125] on icon at bounding box center [660, 128] width 8 height 8
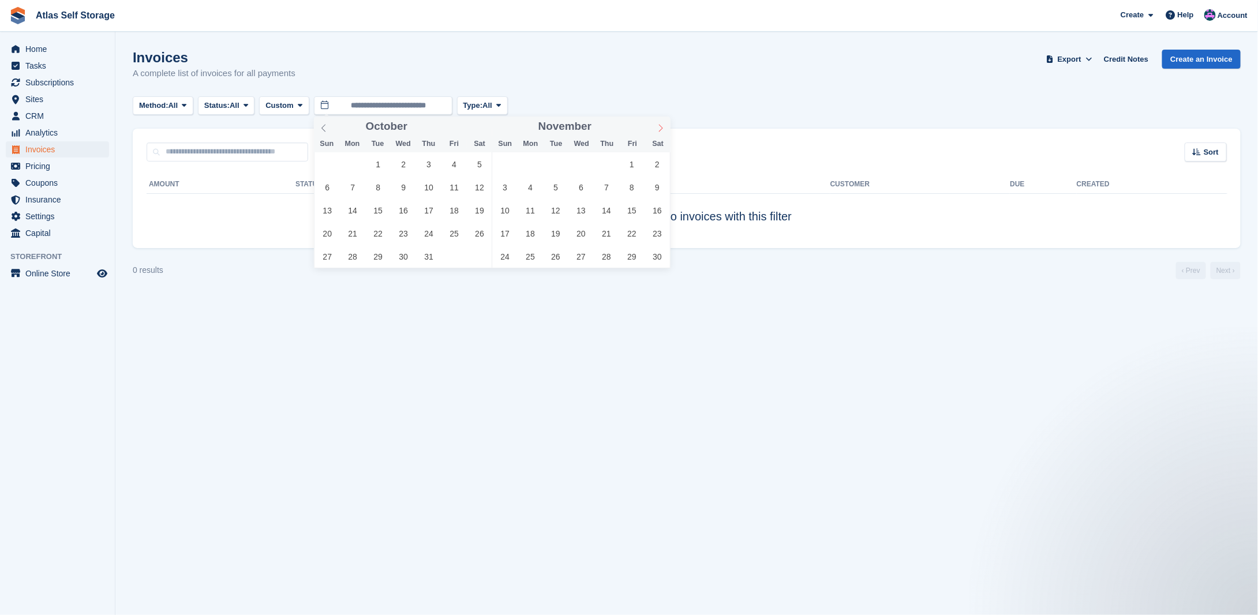
click at [659, 125] on icon at bounding box center [660, 128] width 8 height 8
click at [659, 126] on icon at bounding box center [660, 128] width 8 height 8
type input "****"
click at [659, 126] on icon at bounding box center [660, 128] width 8 height 8
type input "****"
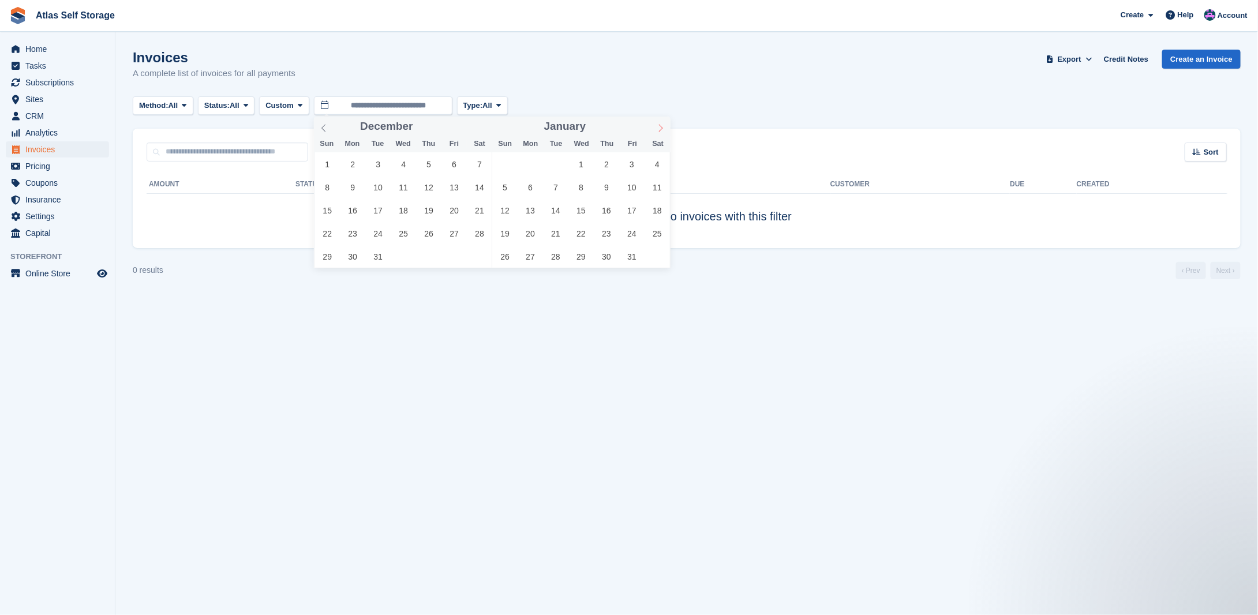
click at [659, 126] on icon at bounding box center [660, 128] width 8 height 8
click at [660, 126] on icon at bounding box center [660, 128] width 8 height 8
click at [660, 127] on icon at bounding box center [660, 128] width 8 height 8
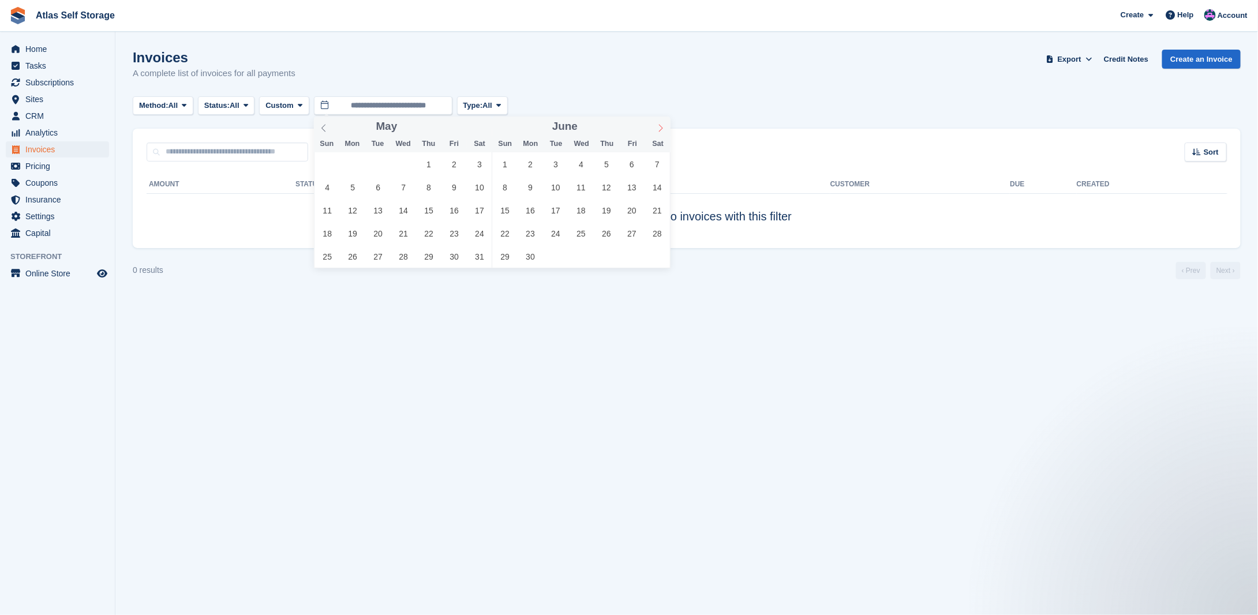
click at [661, 127] on icon at bounding box center [660, 128] width 8 height 8
click at [526, 159] on span "1" at bounding box center [530, 164] width 22 height 22
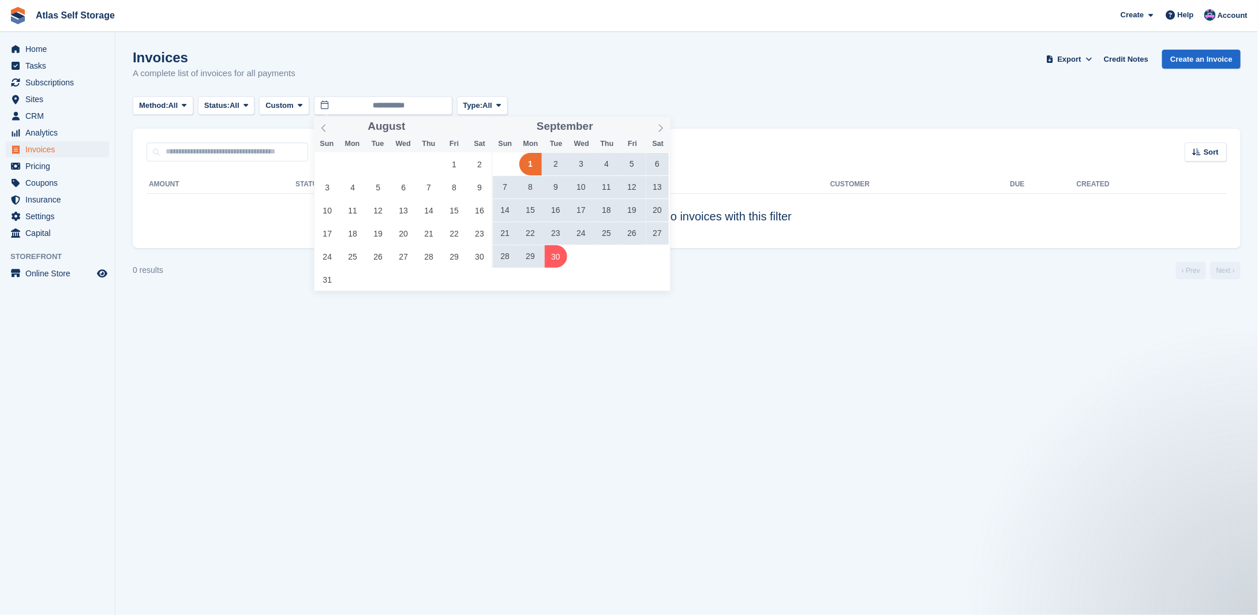
click at [557, 261] on span "30" at bounding box center [556, 256] width 22 height 22
type input "**********"
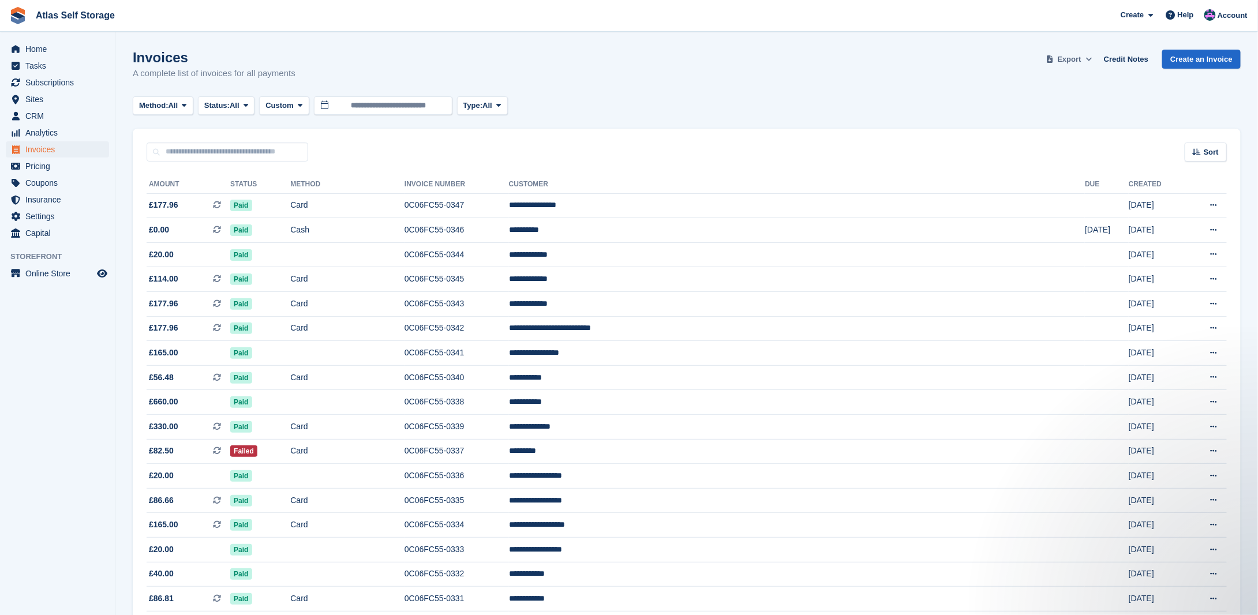
click at [1081, 55] on span "Export" at bounding box center [1069, 60] width 24 height 12
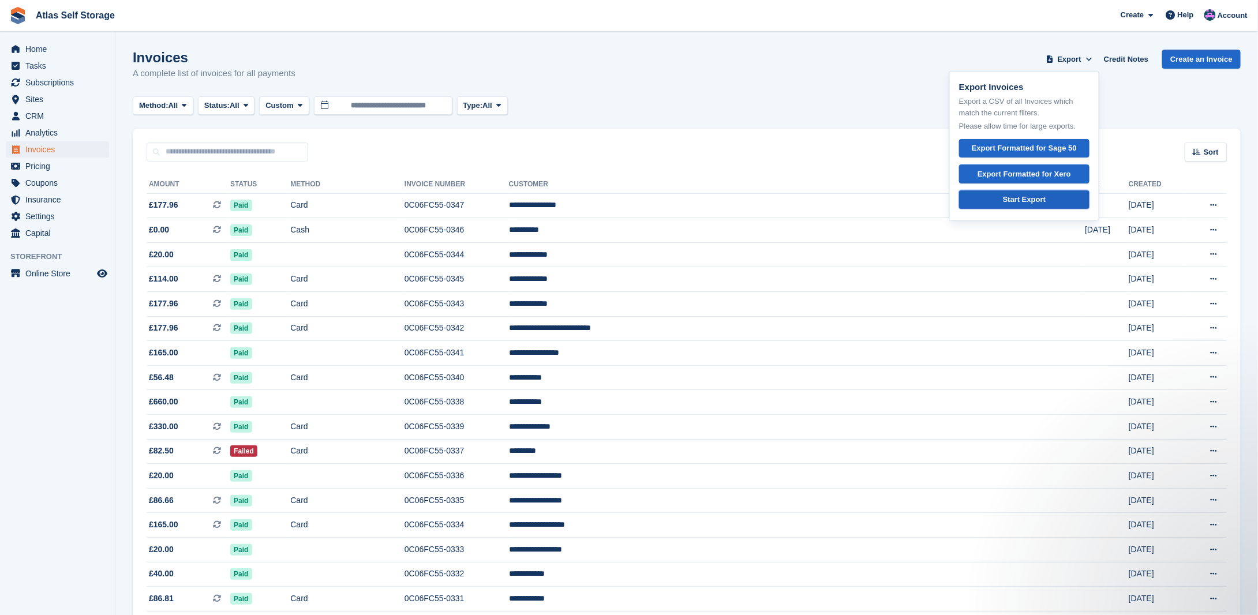
click at [1016, 199] on div "Start Export" at bounding box center [1024, 200] width 43 height 12
